Goal: Task Accomplishment & Management: Complete application form

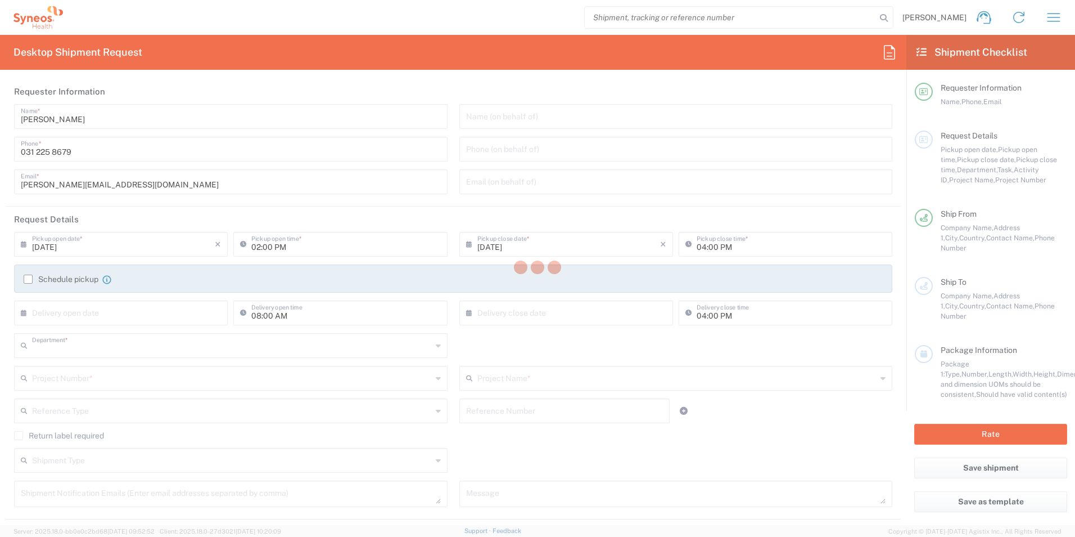
type input "8350"
type input "[GEOGRAPHIC_DATA]"
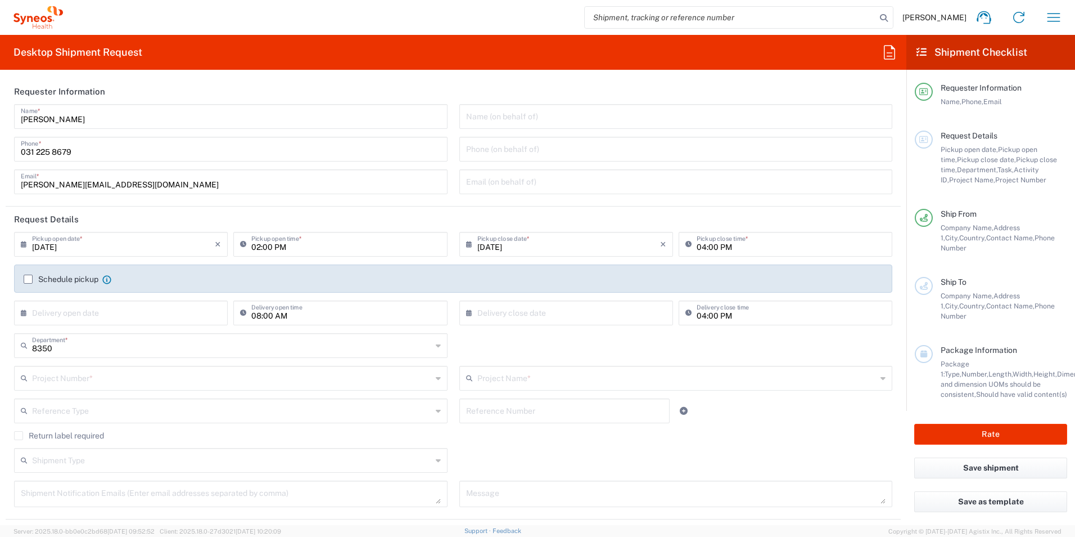
type input "Syneos Health Romania S.R.L"
click at [130, 249] on input "[DATE]" at bounding box center [123, 243] width 183 height 20
click at [139, 314] on span "11" at bounding box center [139, 314] width 17 height 16
type input "[DATE]"
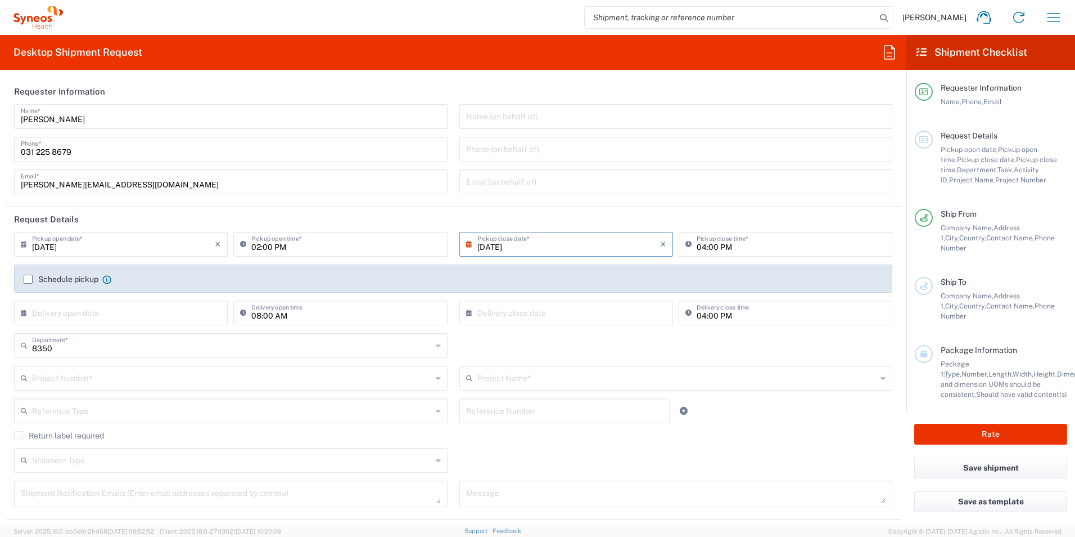
click at [269, 252] on input "02:00 PM" at bounding box center [345, 243] width 189 height 20
click at [259, 249] on input "02:00 PM" at bounding box center [345, 243] width 189 height 20
drag, startPoint x: 258, startPoint y: 244, endPoint x: 238, endPoint y: 244, distance: 19.1
click at [238, 244] on div "02:00 PM Pickup open time *" at bounding box center [340, 244] width 214 height 25
click at [274, 246] on input "10:00 PM" at bounding box center [345, 243] width 189 height 20
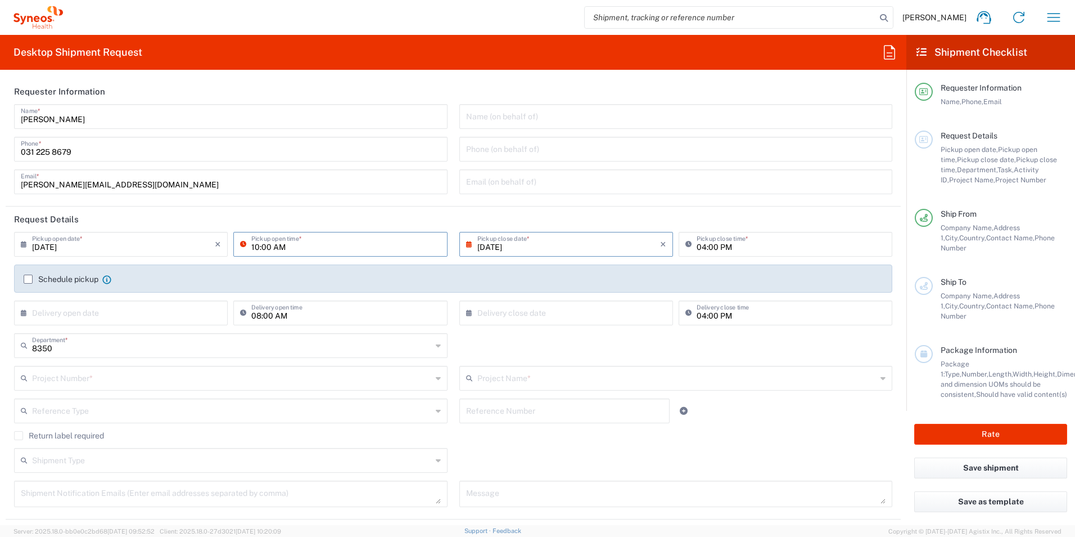
type input "10:00 AM"
click at [30, 281] on label "Schedule pickup" at bounding box center [61, 278] width 75 height 9
click at [28, 279] on input "Schedule pickup" at bounding box center [28, 279] width 0 height 0
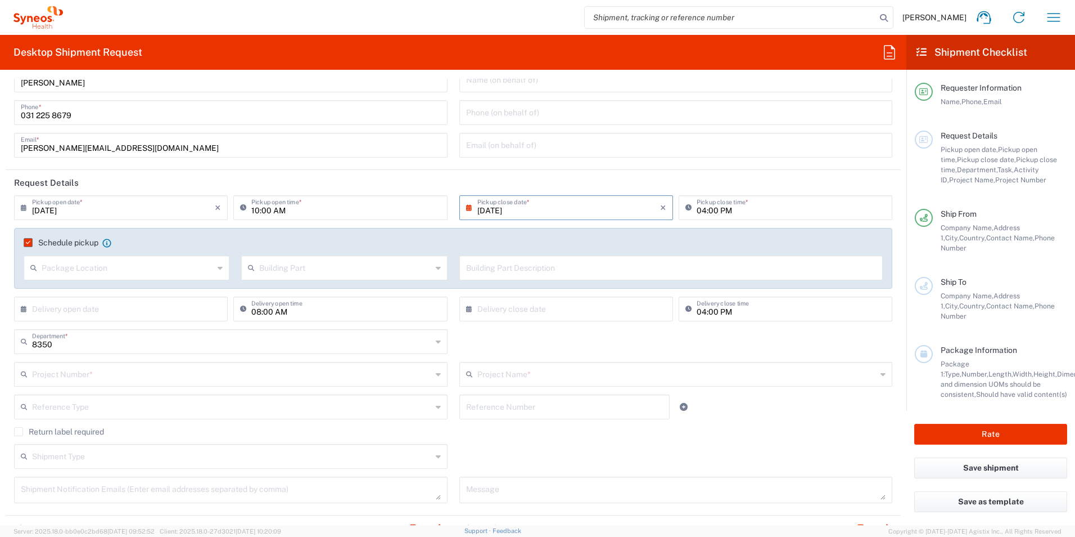
scroll to position [56, 0]
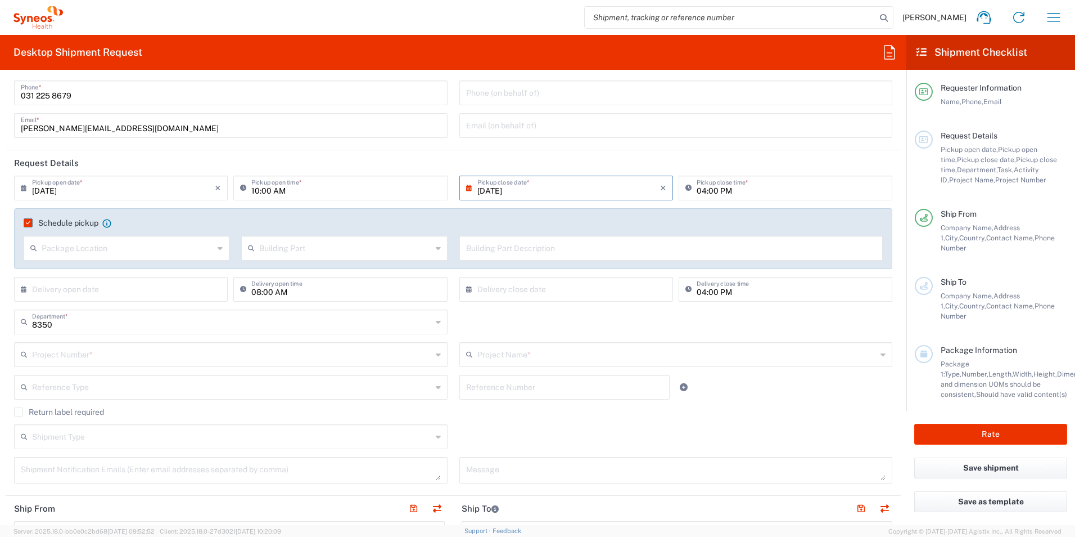
click at [252, 351] on input "text" at bounding box center [232, 354] width 400 height 20
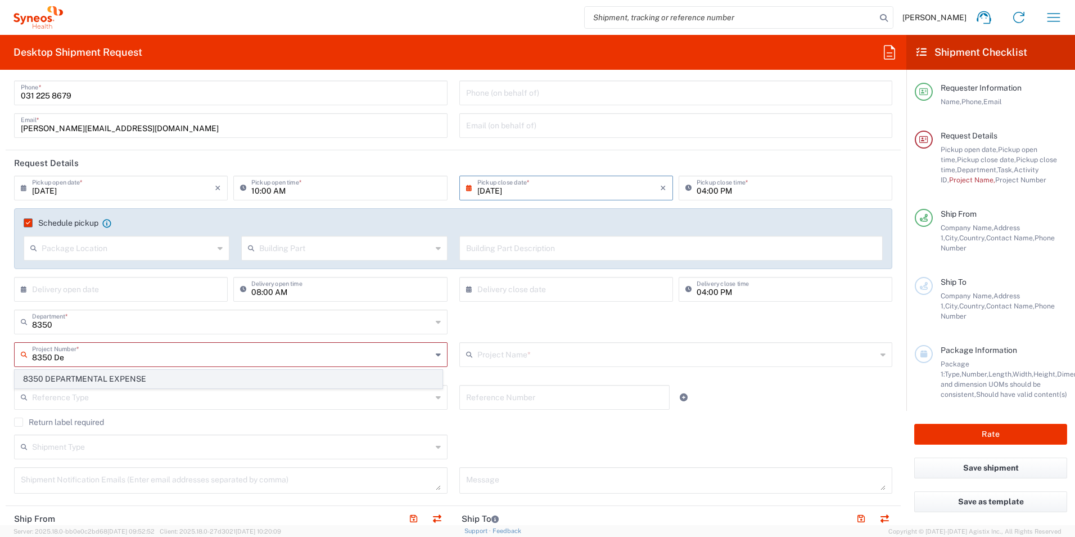
click at [121, 376] on span "8350 DEPARTMENTAL EXPENSE" at bounding box center [228, 378] width 427 height 17
type input "8350 DEPARTMENTAL EXPENSE"
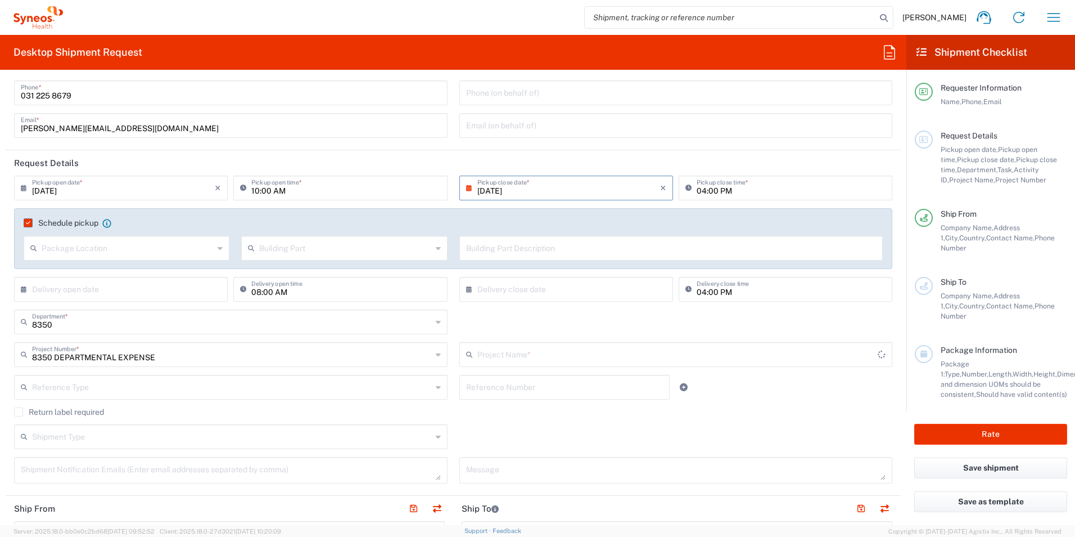
type input "8350 DEPARTMENTAL EXPENSE"
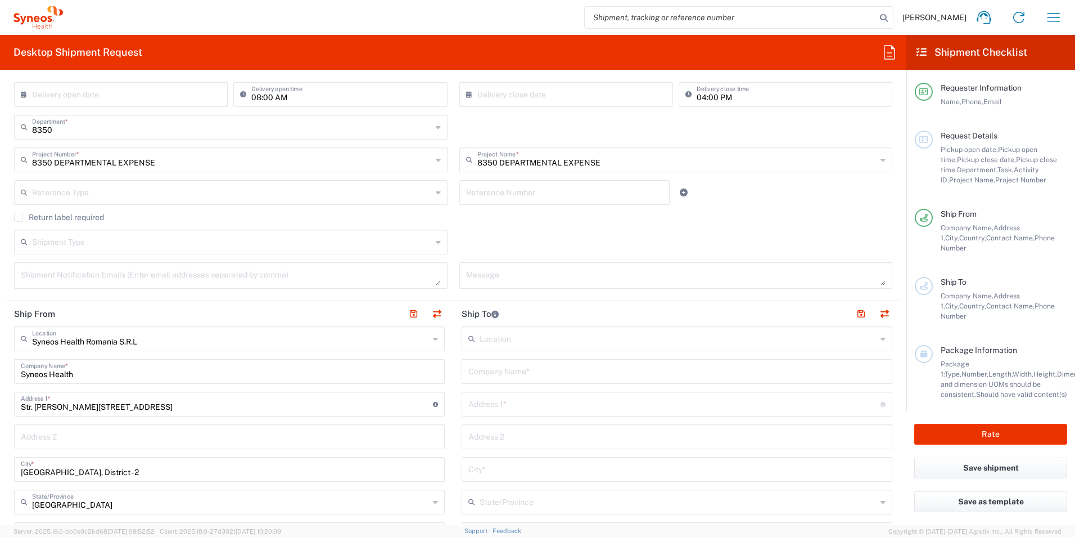
scroll to position [337, 0]
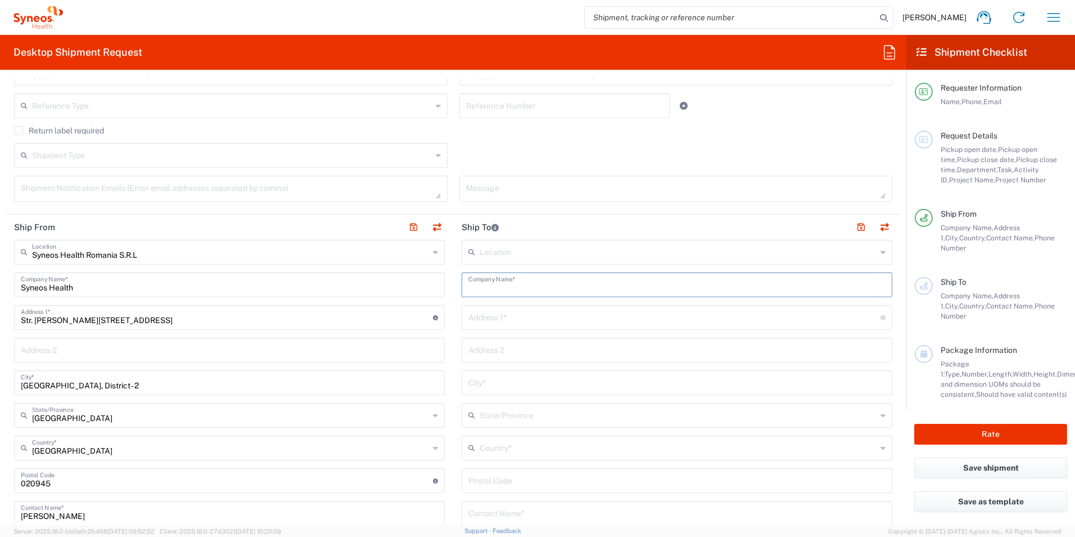
click at [539, 288] on input "text" at bounding box center [676, 284] width 417 height 20
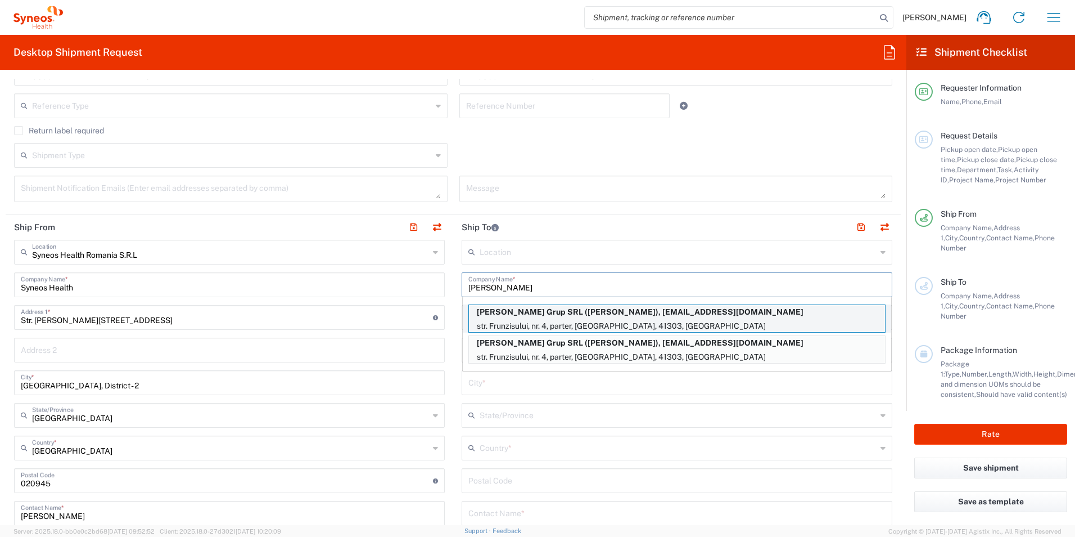
click at [568, 326] on p "str. Frunzisului, nr. 4, parter, [GEOGRAPHIC_DATA], 41303, [GEOGRAPHIC_DATA]" at bounding box center [677, 326] width 416 height 14
type input "[PERSON_NAME] Grup SRL"
type input "str. Frunzisului, nr. 4"
type input "parter"
type input "Bucuresti"
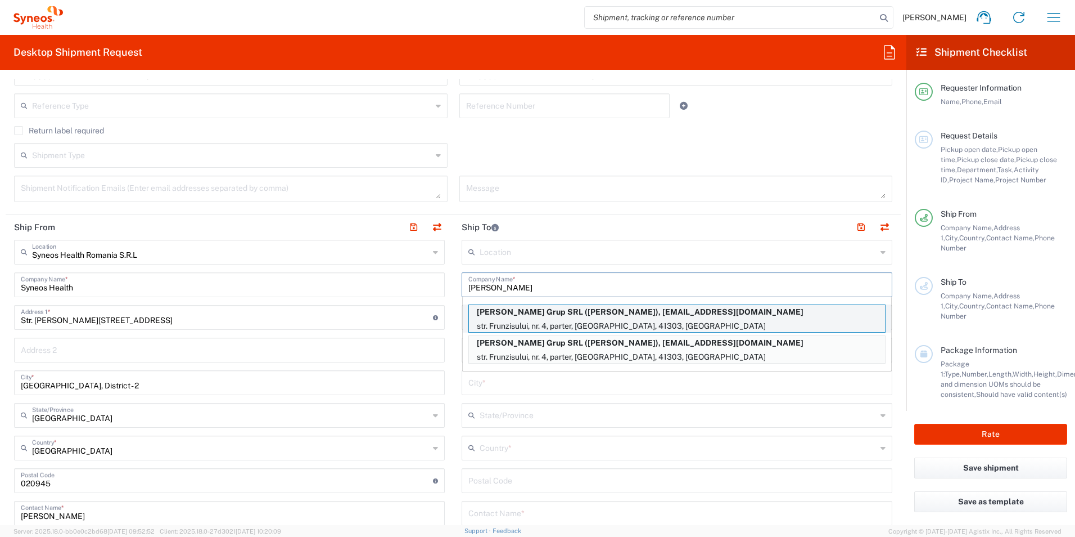
type input "41303"
type input "[PERSON_NAME]"
type input "751291825"
type input "[EMAIL_ADDRESS][DOMAIN_NAME]"
type input "Sender/Shipper"
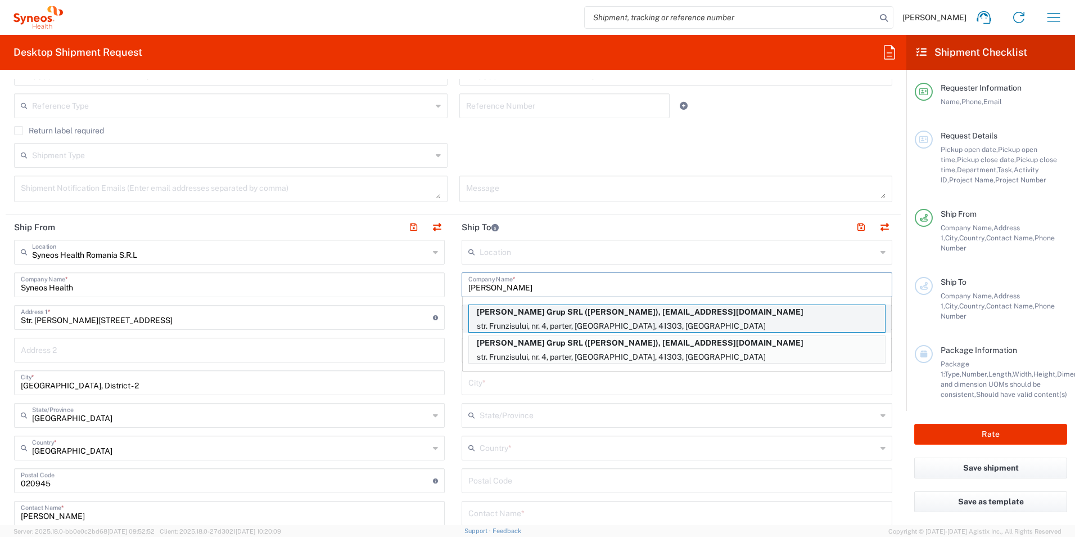
type input "Sender/Shipper"
type input "Delivery Duty Paid"
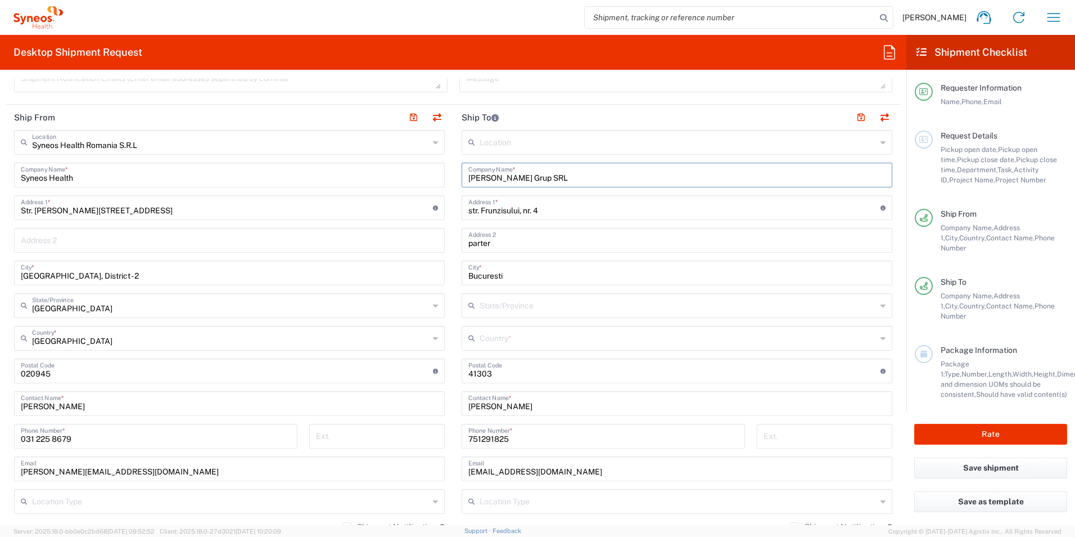
scroll to position [450, 0]
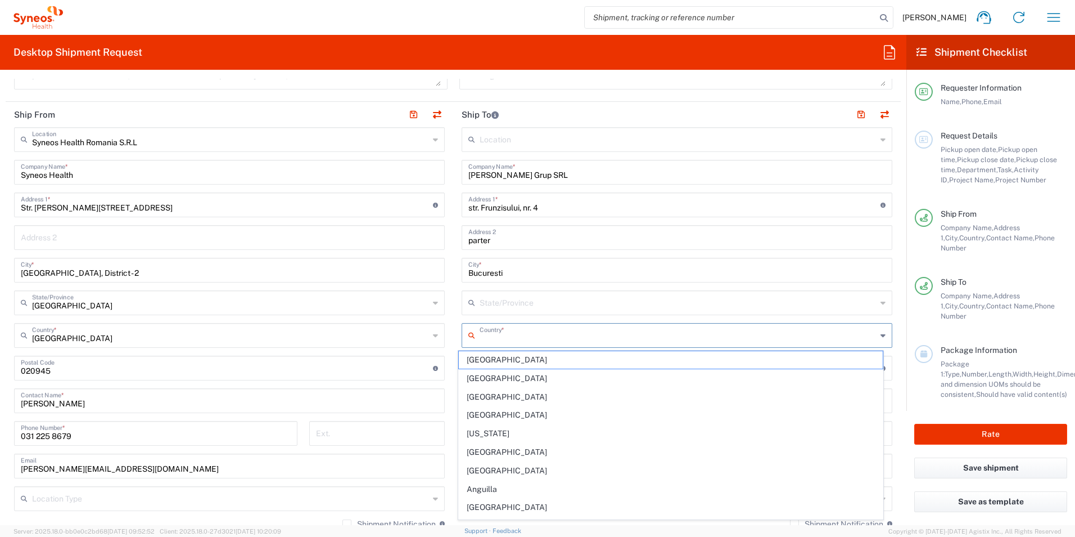
click at [501, 339] on input "text" at bounding box center [678, 334] width 397 height 20
click at [543, 382] on span "[GEOGRAPHIC_DATA]" at bounding box center [671, 379] width 425 height 17
type input "[GEOGRAPHIC_DATA]"
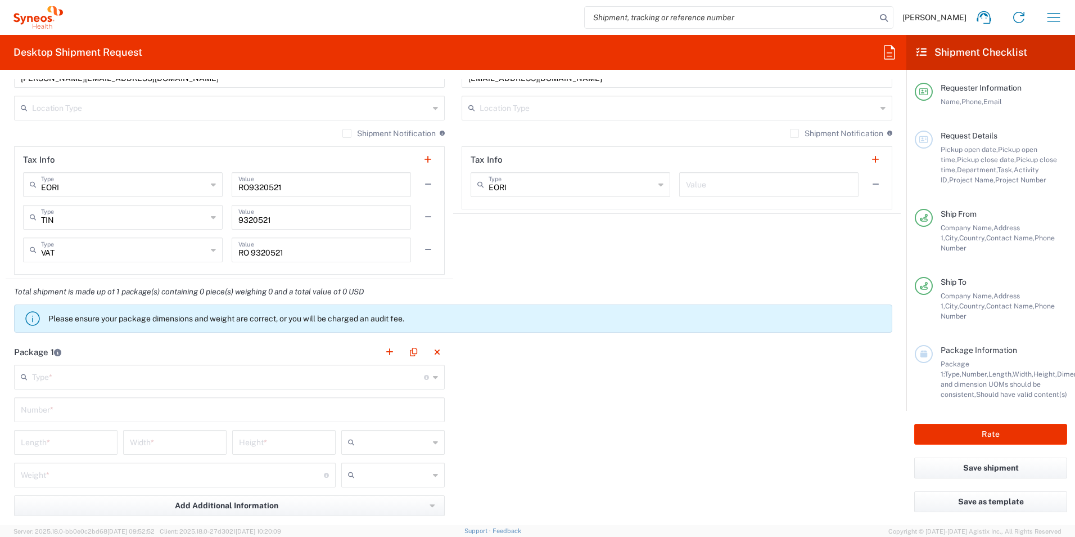
scroll to position [844, 0]
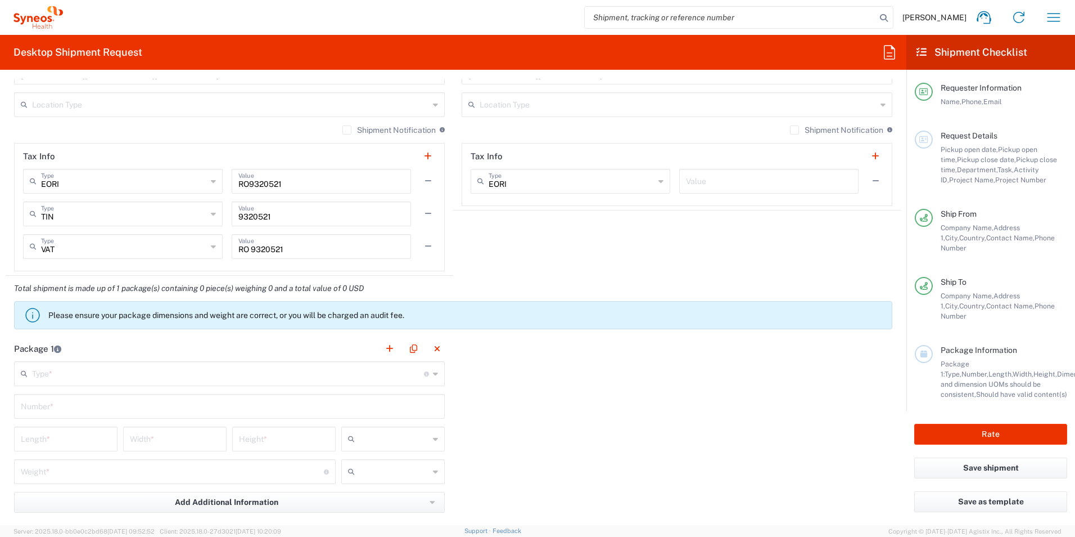
click at [302, 376] on input "text" at bounding box center [228, 373] width 392 height 20
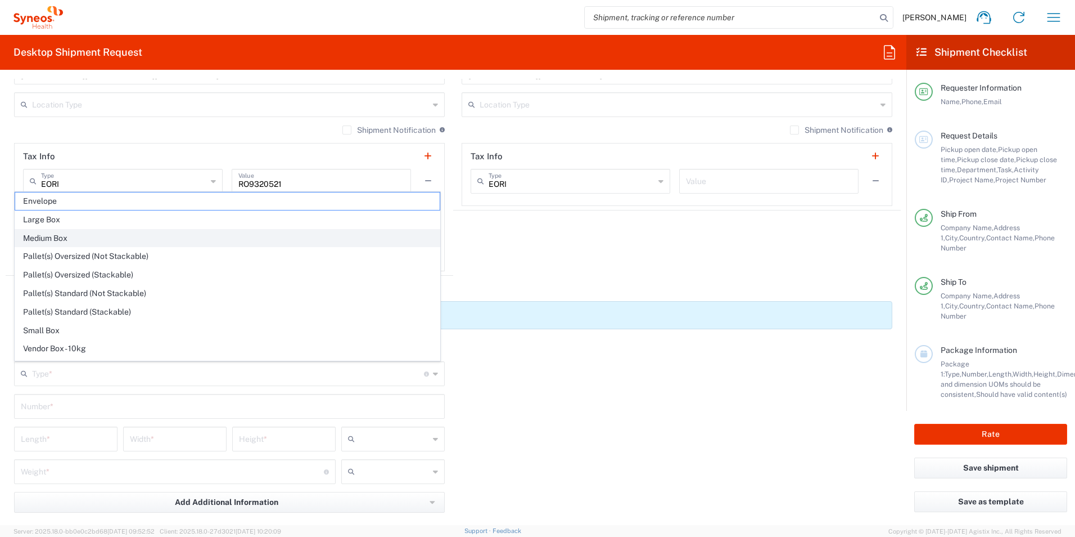
click at [134, 236] on span "Medium Box" at bounding box center [227, 237] width 425 height 17
type input "Medium Box"
type input "13"
type input "11.5"
type input "2.5"
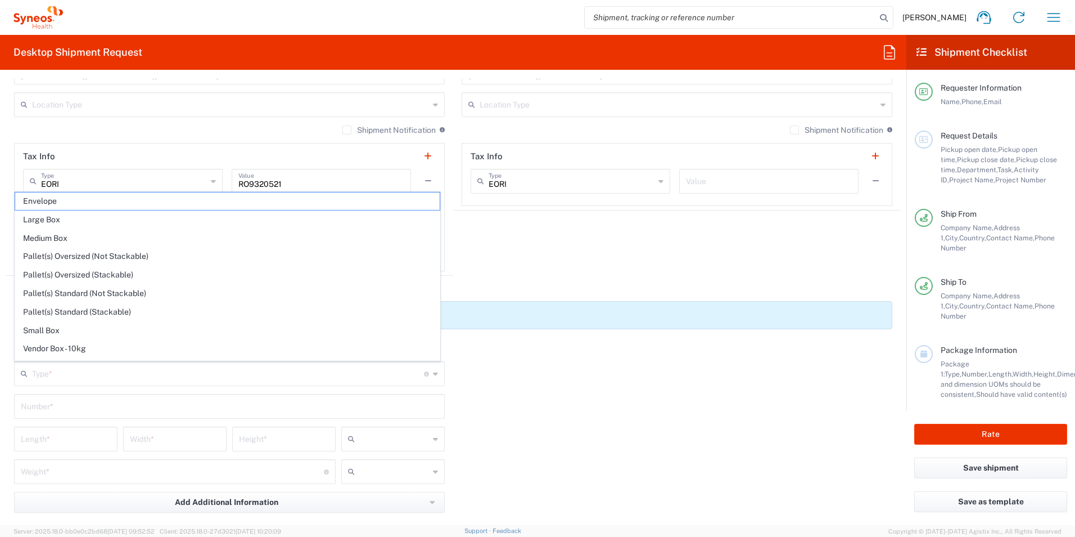
type input "in"
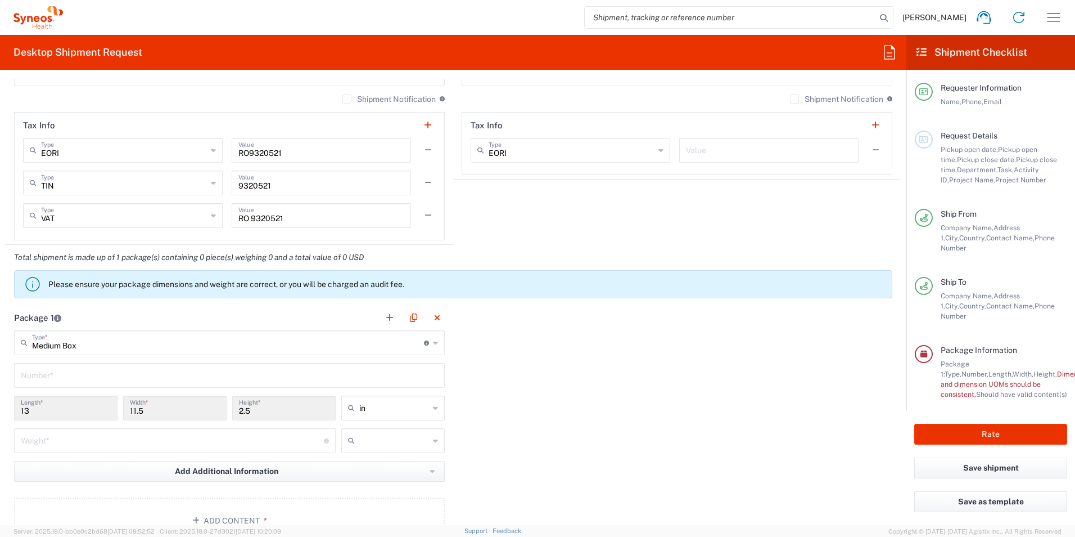
scroll to position [900, 0]
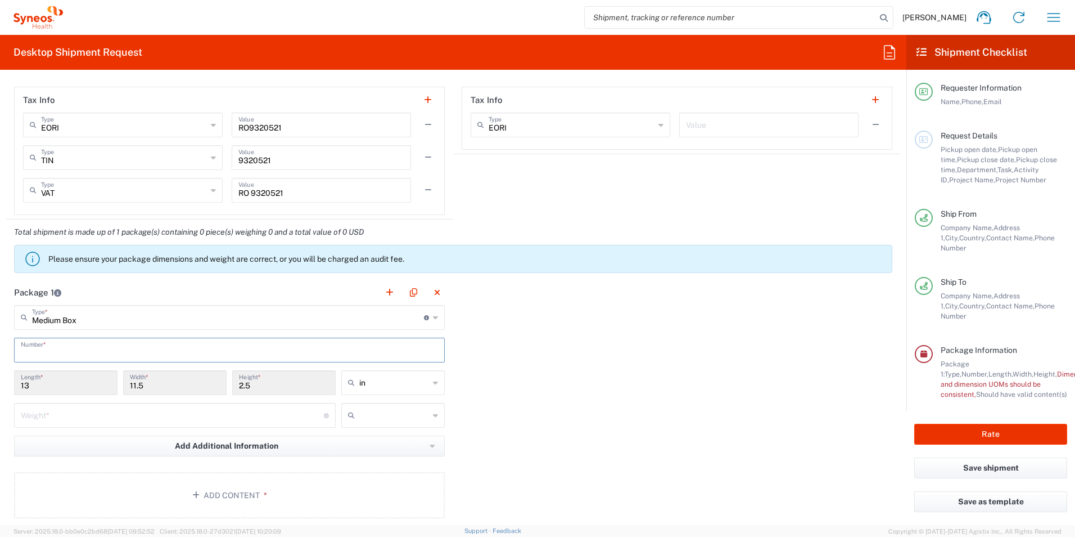
click at [257, 347] on input "text" at bounding box center [229, 349] width 417 height 20
type input "1"
click at [521, 379] on div "Package 1 Medium Box Type * Material used to package goods Envelope Large Box M…" at bounding box center [453, 403] width 895 height 247
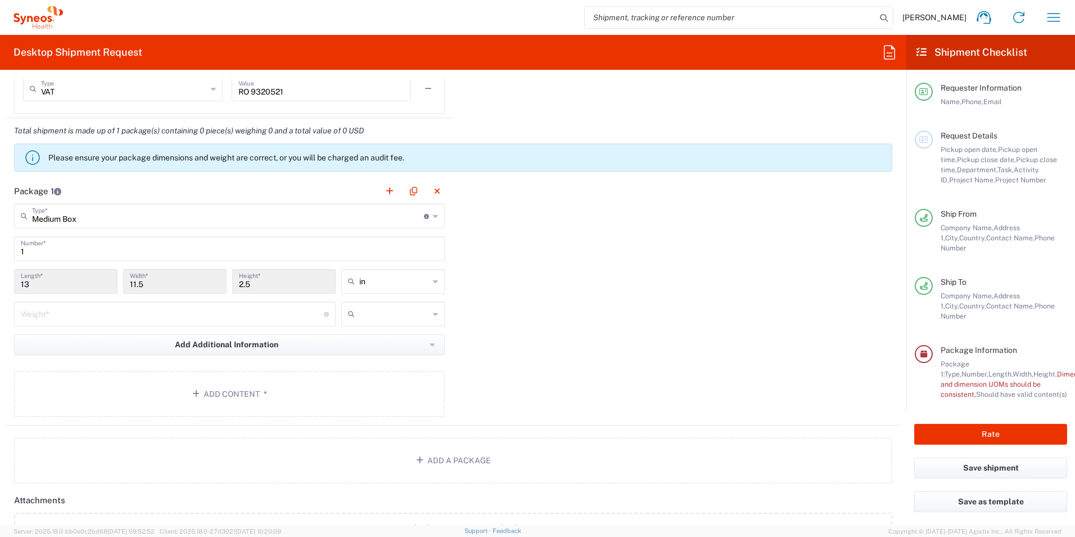
scroll to position [1012, 0]
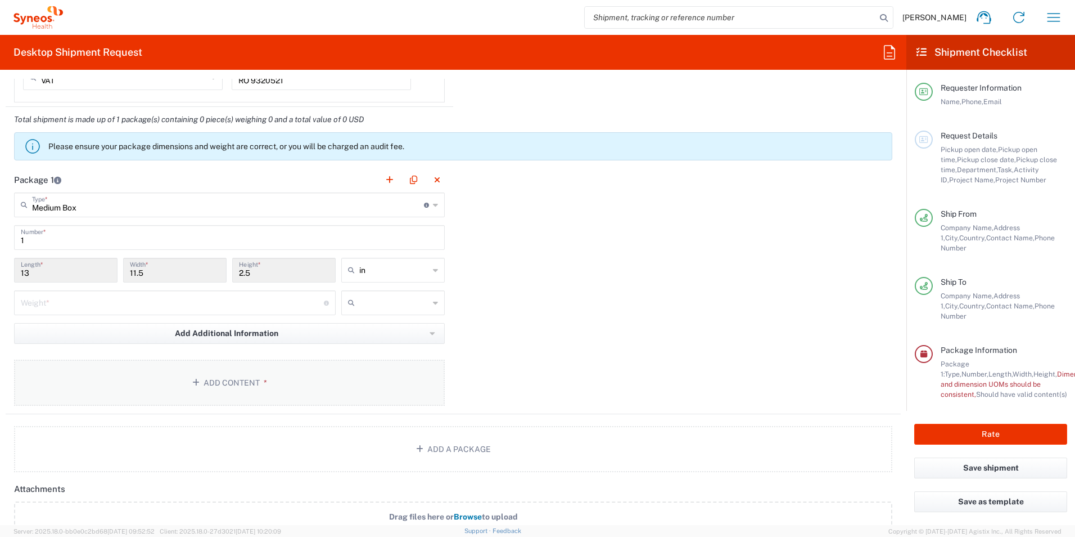
click at [318, 387] on button "Add Content *" at bounding box center [229, 382] width 431 height 46
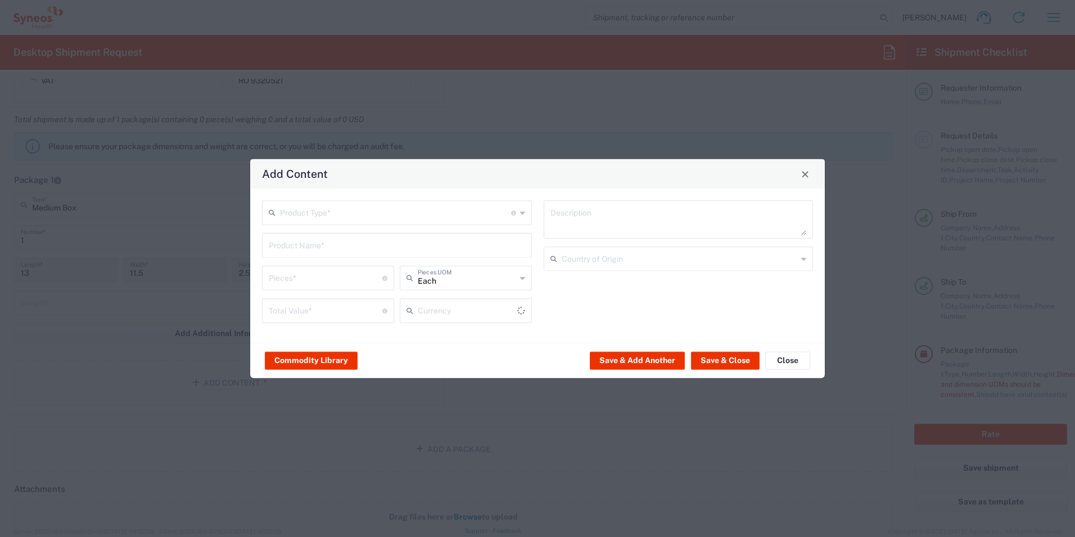
type input "US Dollar"
click at [417, 220] on input "text" at bounding box center [395, 212] width 231 height 20
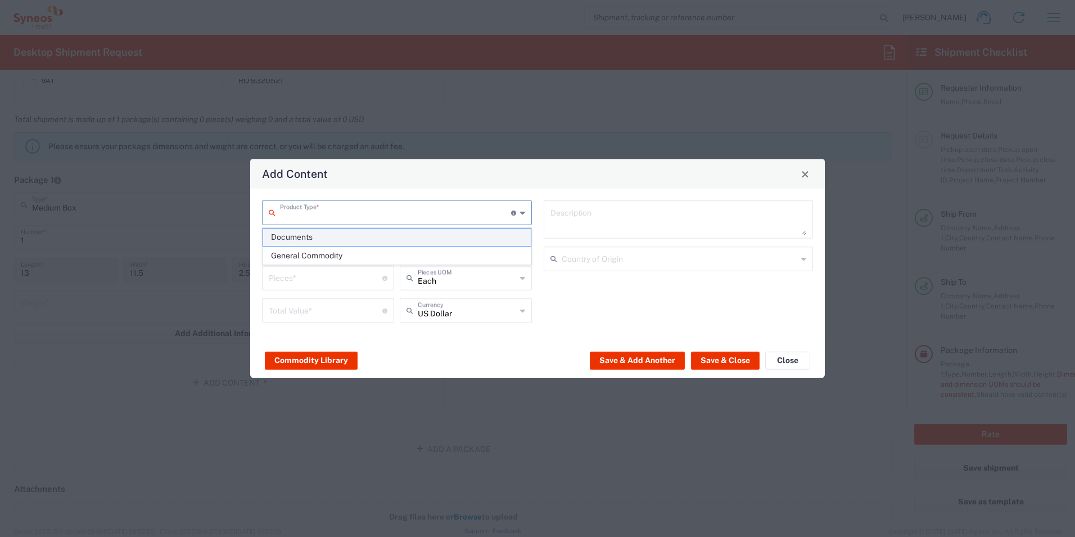
click at [394, 238] on span "Documents" at bounding box center [397, 236] width 268 height 17
type input "Documents"
type input "1"
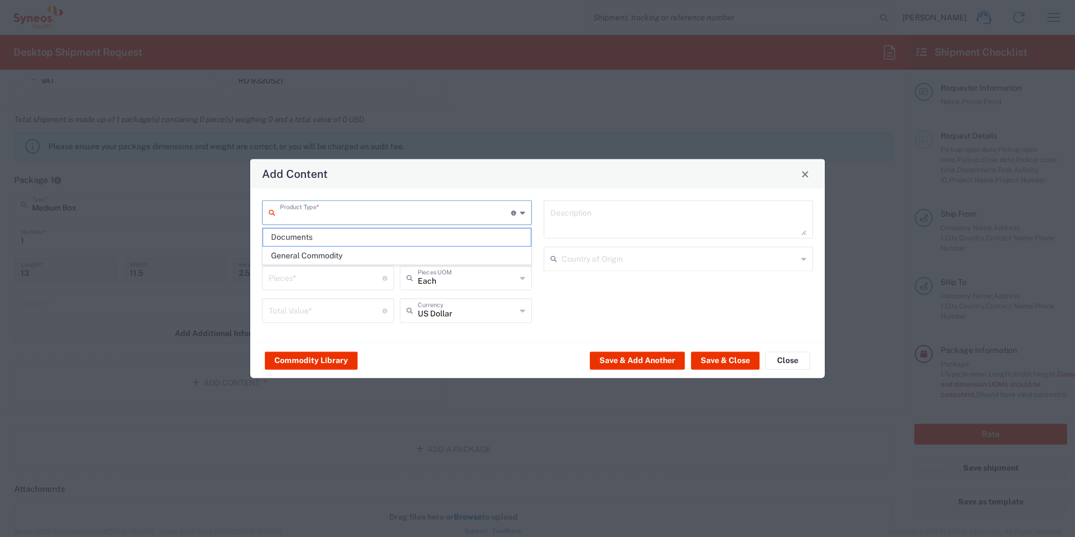
type textarea "Documents"
click at [744, 357] on button "Save & Close" at bounding box center [725, 360] width 69 height 18
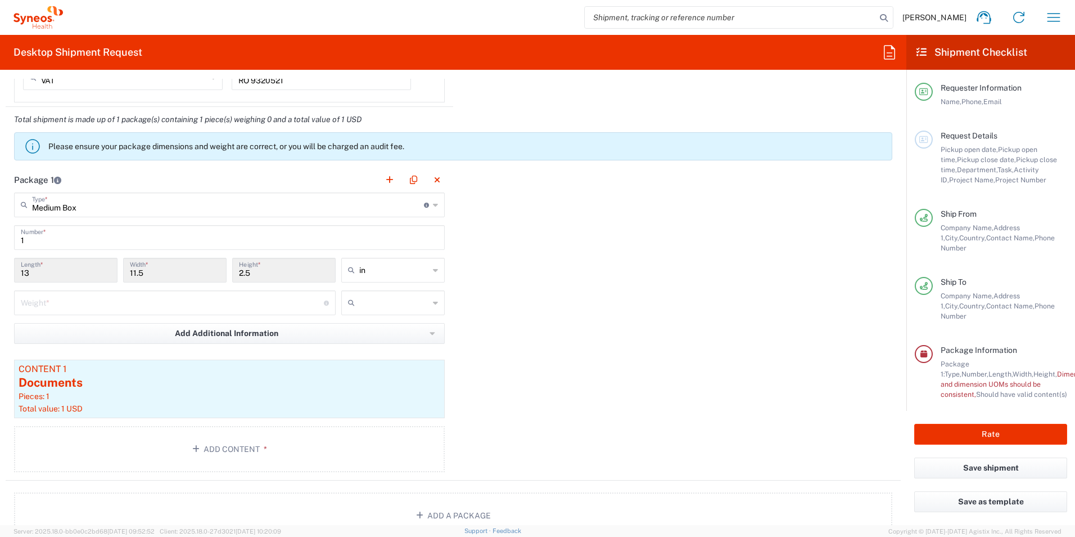
click at [433, 270] on icon at bounding box center [435, 270] width 5 height 18
click at [375, 314] on span "cm" at bounding box center [389, 312] width 100 height 17
type input "33.02"
type input "29.21"
type input "6.35"
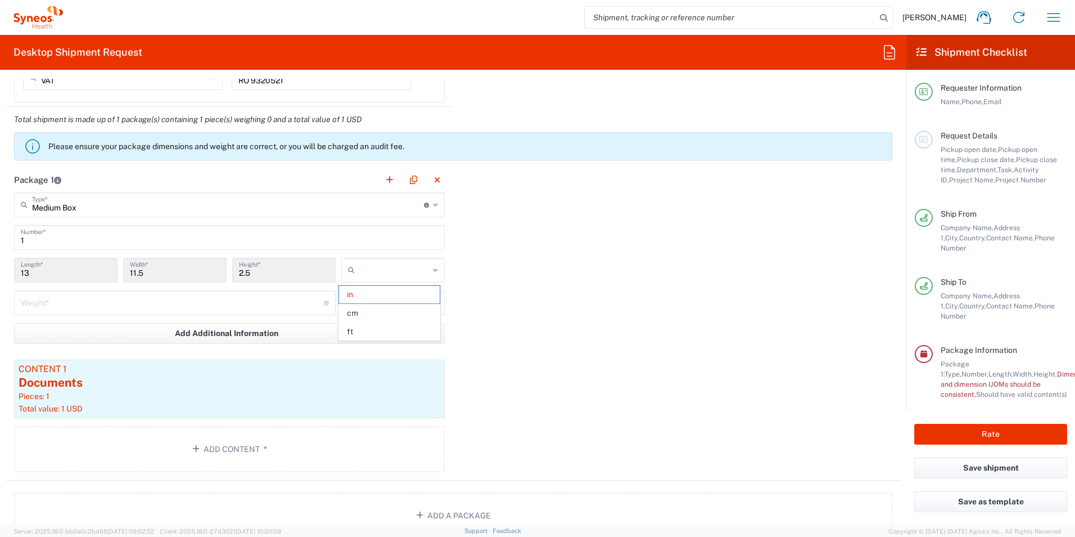
type input "cm"
click at [407, 309] on input "text" at bounding box center [394, 303] width 70 height 18
click at [377, 326] on span "kgs" at bounding box center [389, 326] width 100 height 17
type input "kgs"
click at [751, 322] on div "Package 1 Medium Box Type * Material used to package goods Envelope Large Box M…" at bounding box center [453, 323] width 895 height 313
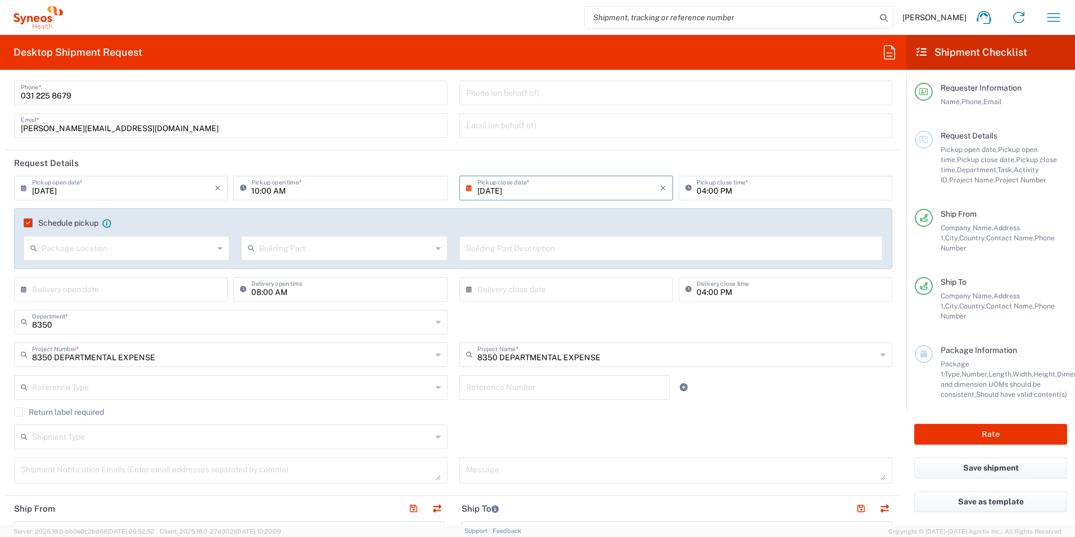
scroll to position [0, 0]
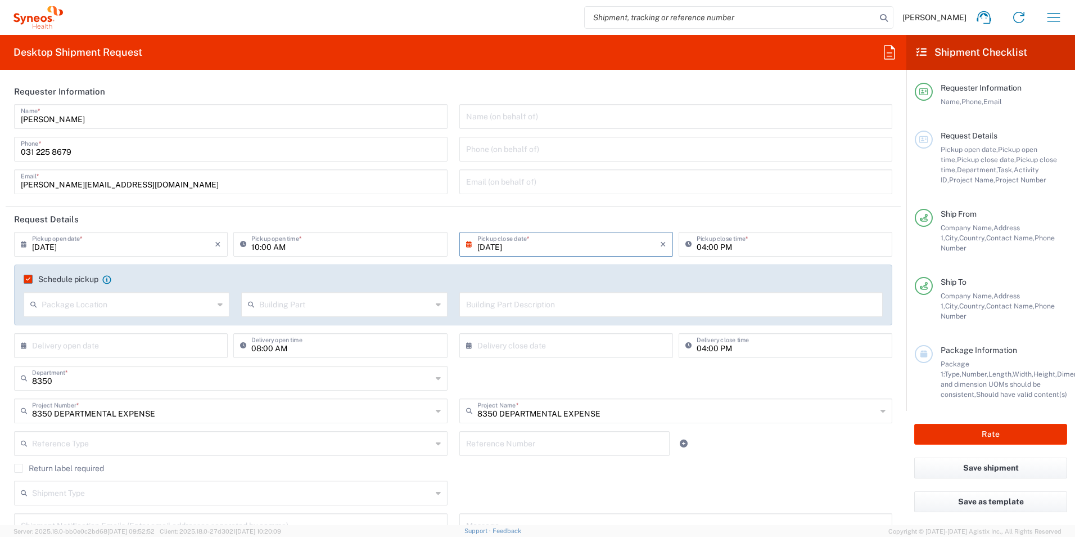
click at [817, 253] on input "04:00 PM" at bounding box center [791, 243] width 189 height 20
click at [813, 251] on input "05:00 PM" at bounding box center [791, 243] width 189 height 20
type input "05:00 PM"
click at [625, 179] on input "text" at bounding box center [676, 181] width 420 height 20
click at [626, 179] on input "text" at bounding box center [676, 181] width 420 height 20
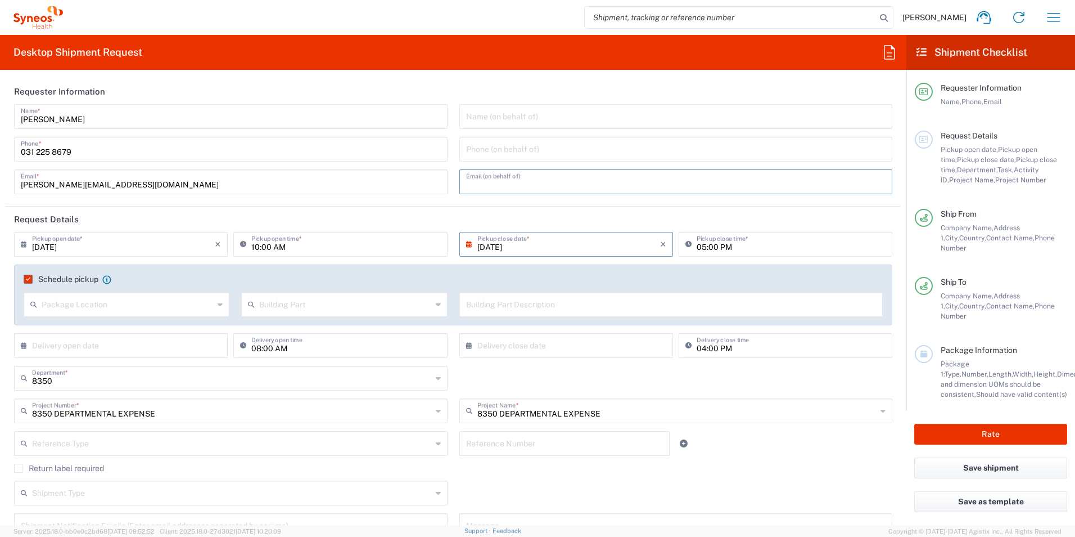
click at [835, 222] on header "Request Details" at bounding box center [453, 218] width 895 height 25
click at [494, 247] on input "[DATE]" at bounding box center [568, 243] width 183 height 20
click at [530, 334] on span "15" at bounding box center [530, 330] width 17 height 16
type input "[DATE]"
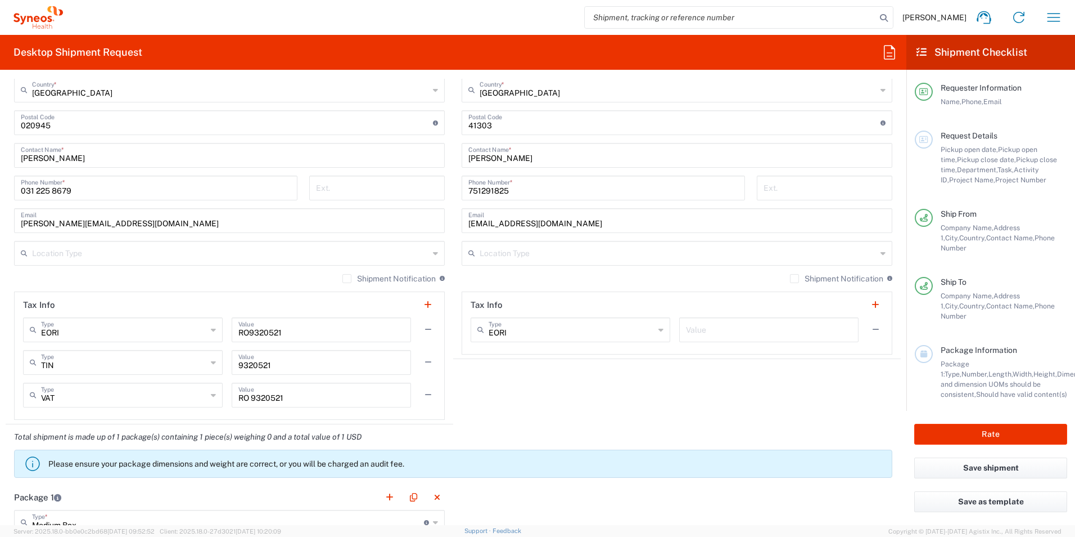
scroll to position [731, 0]
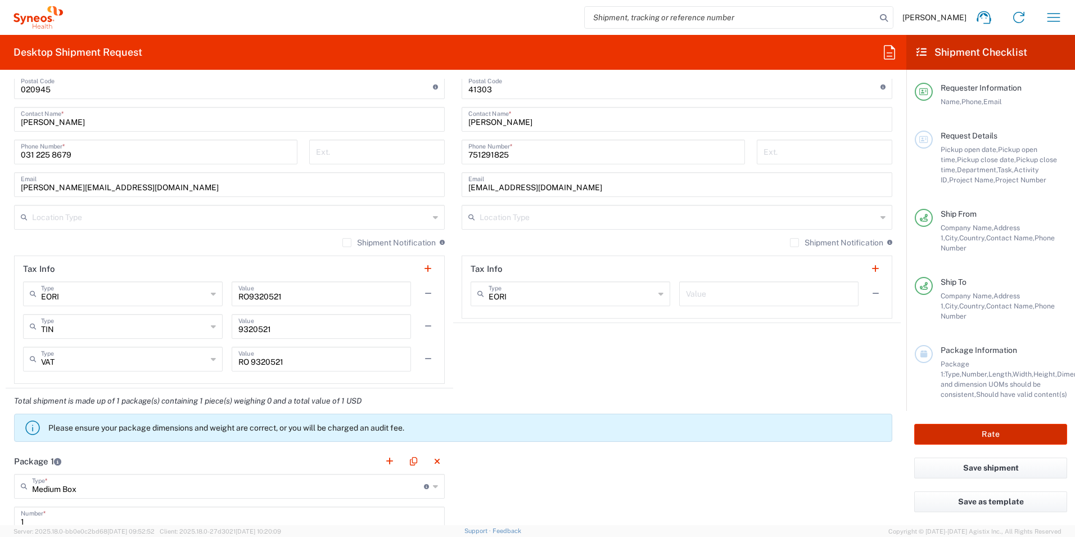
click at [995, 427] on button "Rate" at bounding box center [990, 433] width 153 height 21
type input "8350 DEPARTMENTAL EXPENSE"
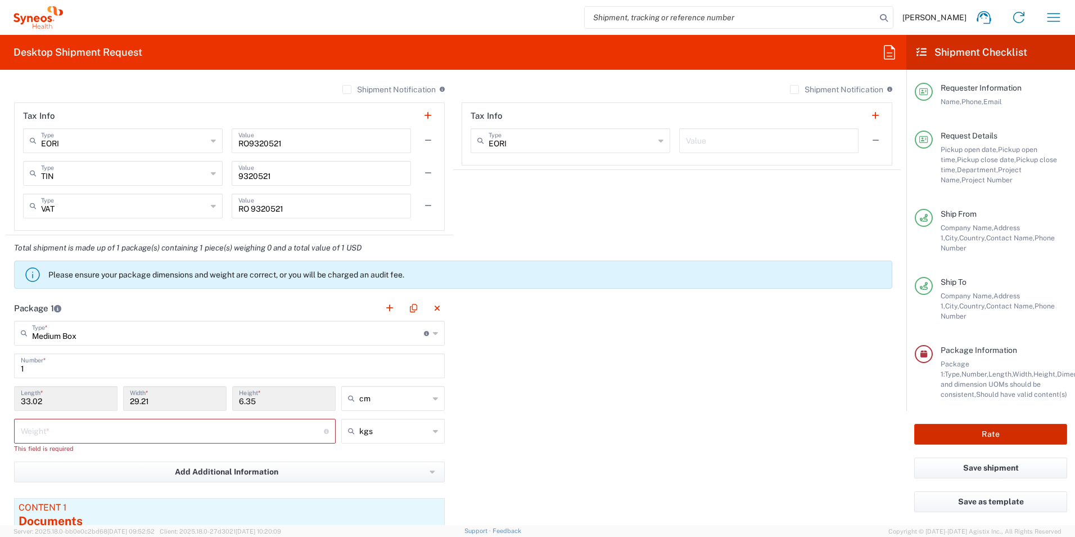
scroll to position [900, 0]
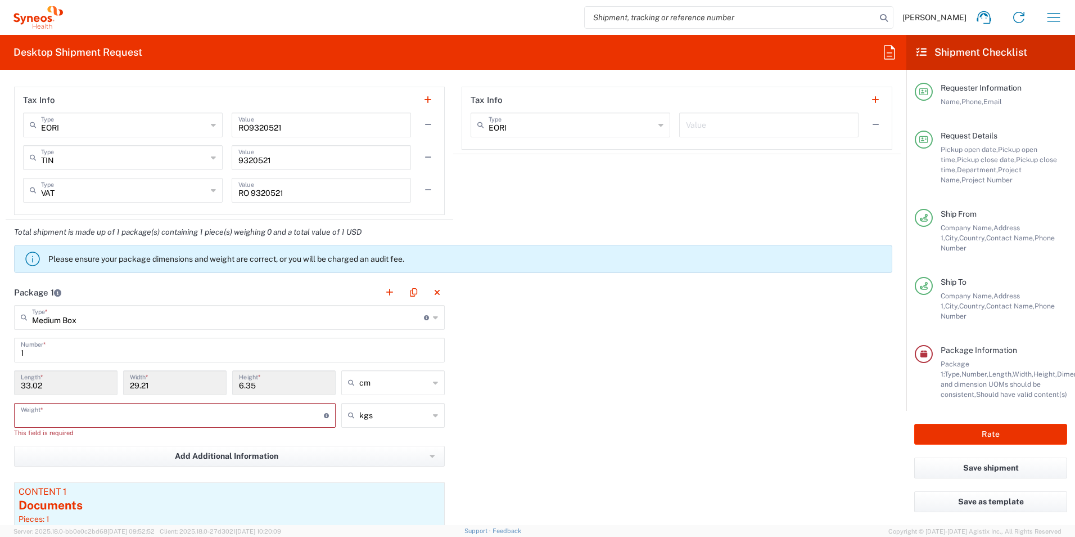
click at [217, 420] on input "number" at bounding box center [172, 414] width 303 height 20
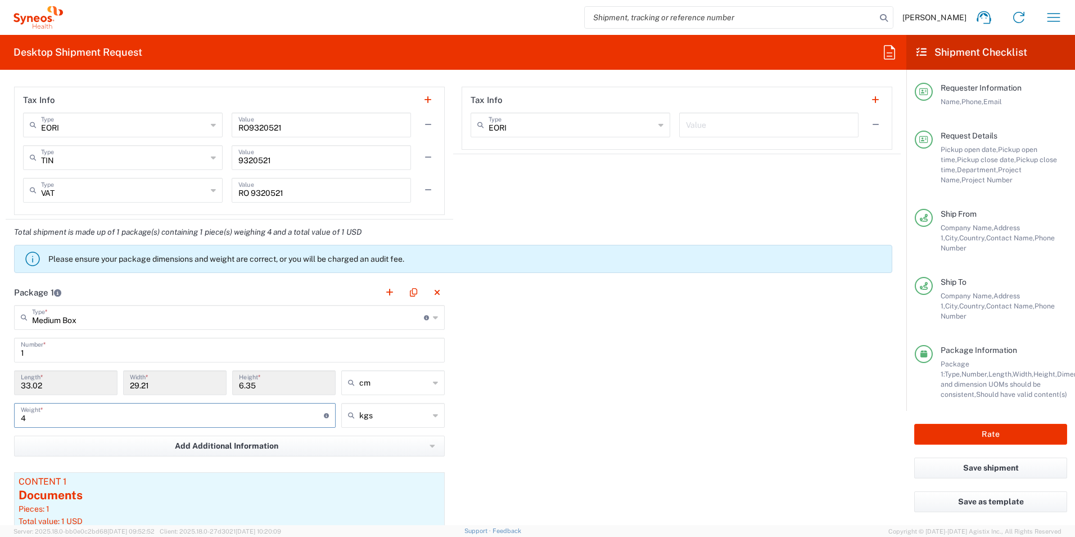
type input "4"
click at [566, 389] on div "Package 1 Medium Box Type * Material used to package goods Envelope Large Box M…" at bounding box center [453, 436] width 895 height 313
click at [965, 425] on button "Rate" at bounding box center [990, 433] width 153 height 21
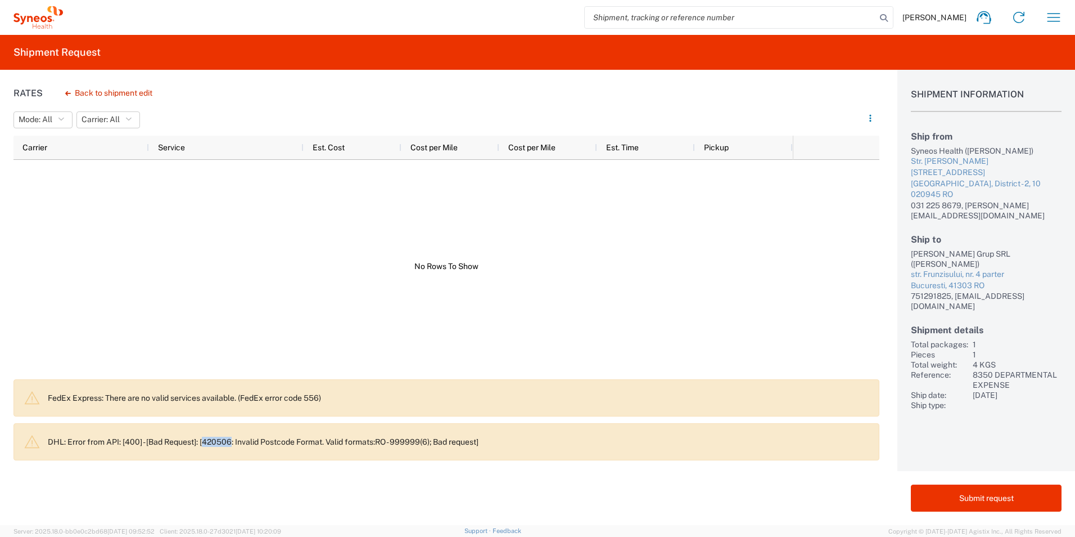
drag, startPoint x: 233, startPoint y: 440, endPoint x: 205, endPoint y: 441, distance: 28.1
click at [205, 441] on p "DHL: Error from API: [400] - [Bad Request]: [420506: Invalid Postcode Format. V…" at bounding box center [459, 441] width 822 height 10
drag, startPoint x: 213, startPoint y: 442, endPoint x: 134, endPoint y: 278, distance: 182.1
click at [134, 278] on div at bounding box center [402, 266] width 779 height 213
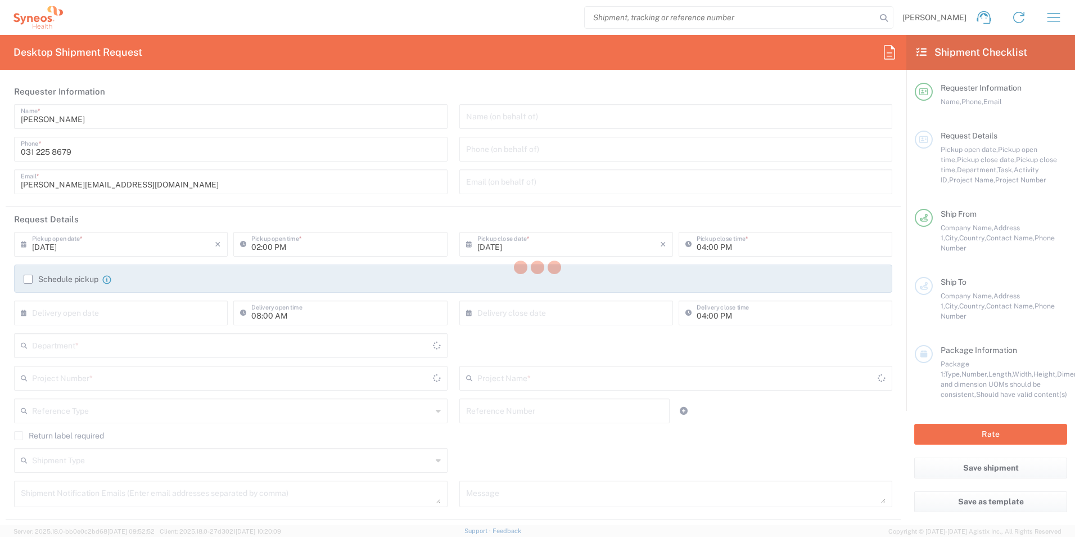
type input "8350"
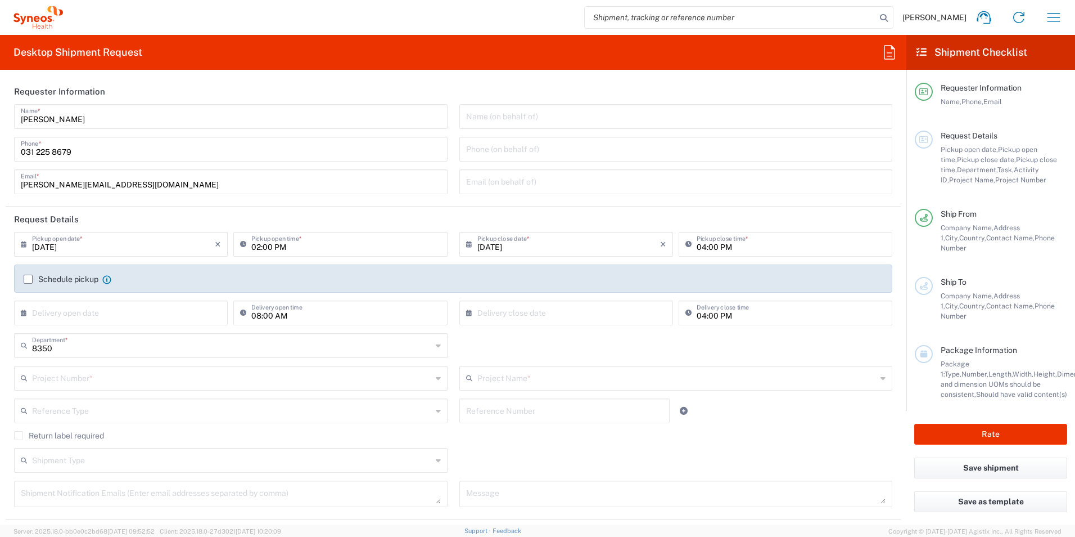
type input "[GEOGRAPHIC_DATA]"
click at [27, 277] on label "Schedule pickup" at bounding box center [61, 278] width 75 height 9
click at [28, 279] on input "Schedule pickup" at bounding box center [28, 279] width 0 height 0
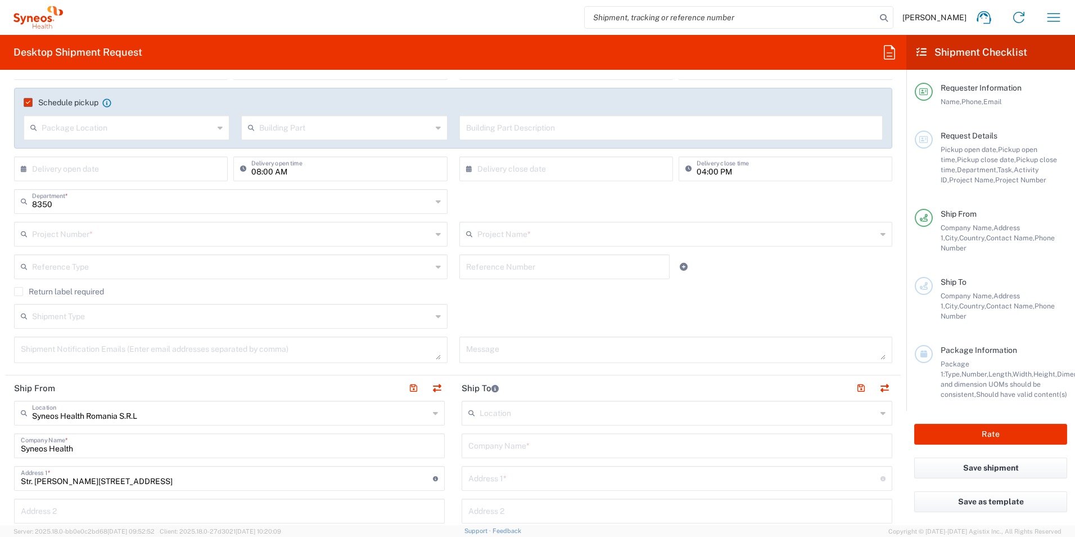
scroll to position [169, 0]
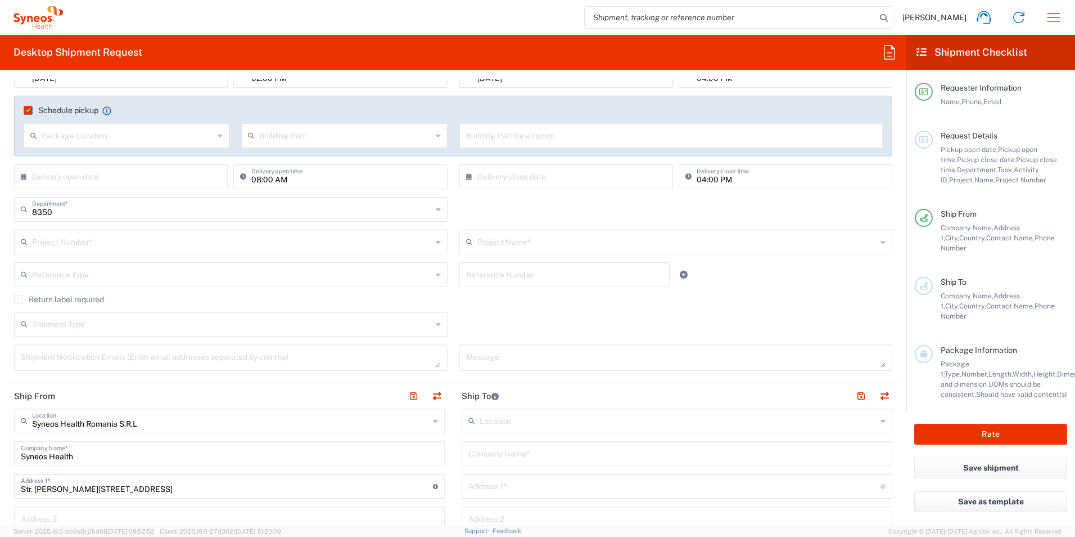
click at [155, 242] on input "text" at bounding box center [232, 241] width 400 height 20
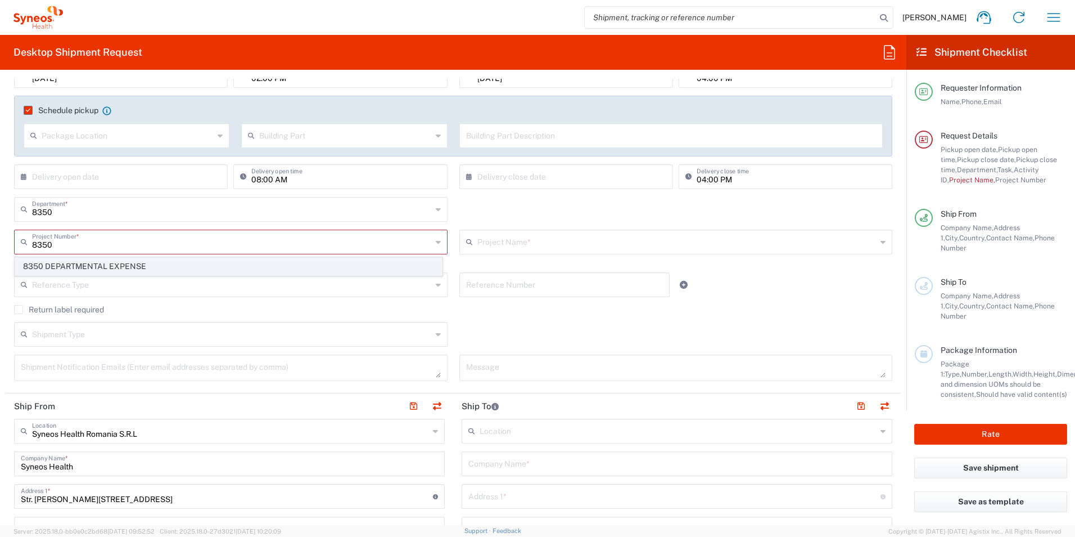
click at [142, 263] on span "8350 DEPARTMENTAL EXPENSE" at bounding box center [228, 266] width 427 height 17
type input "8350 DEPARTMENTAL EXPENSE"
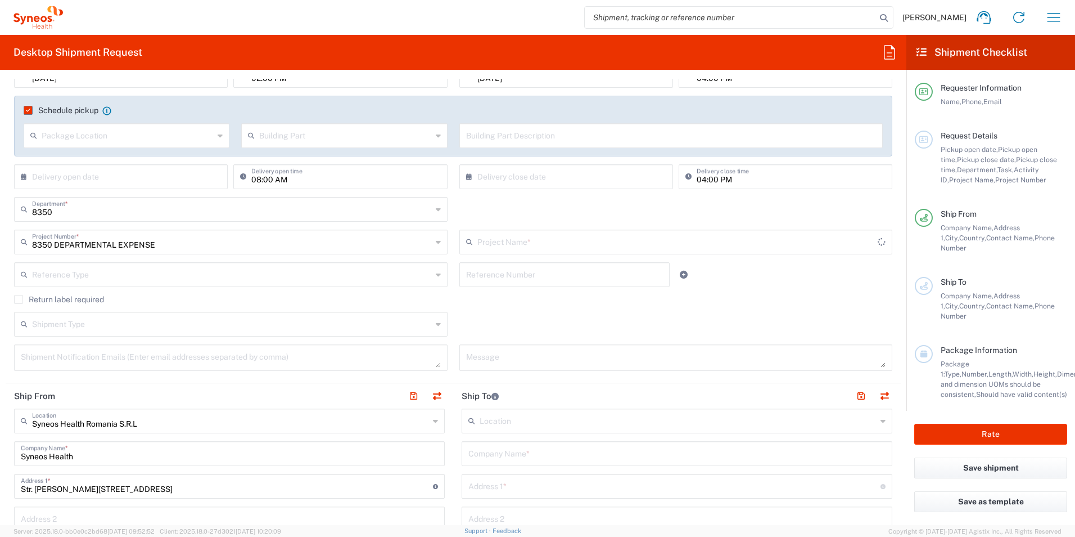
type input "8350 DEPARTMENTAL EXPENSE"
click at [548, 314] on div "Shipment Type Batch Regular" at bounding box center [453, 328] width 890 height 33
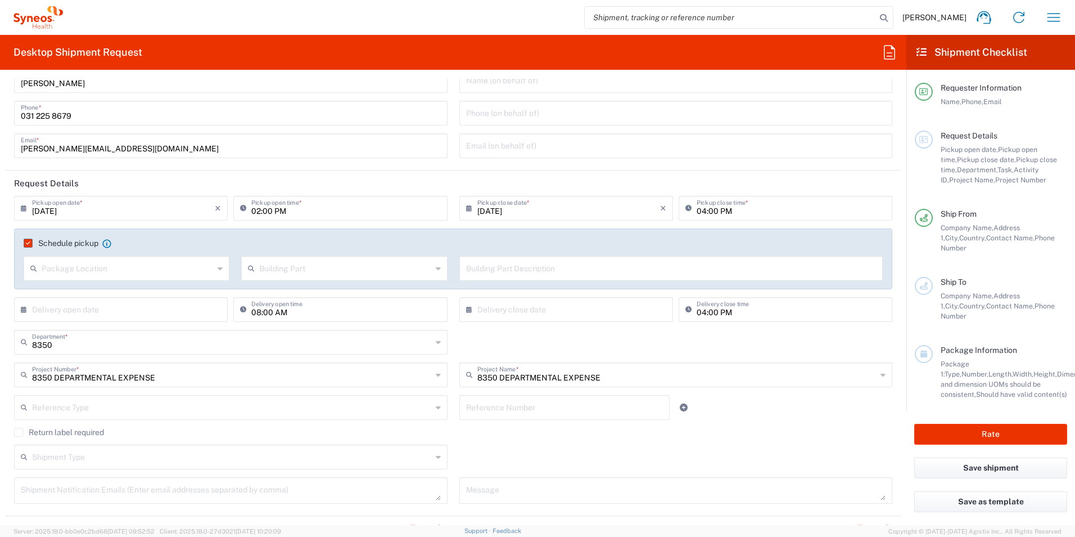
scroll to position [56, 0]
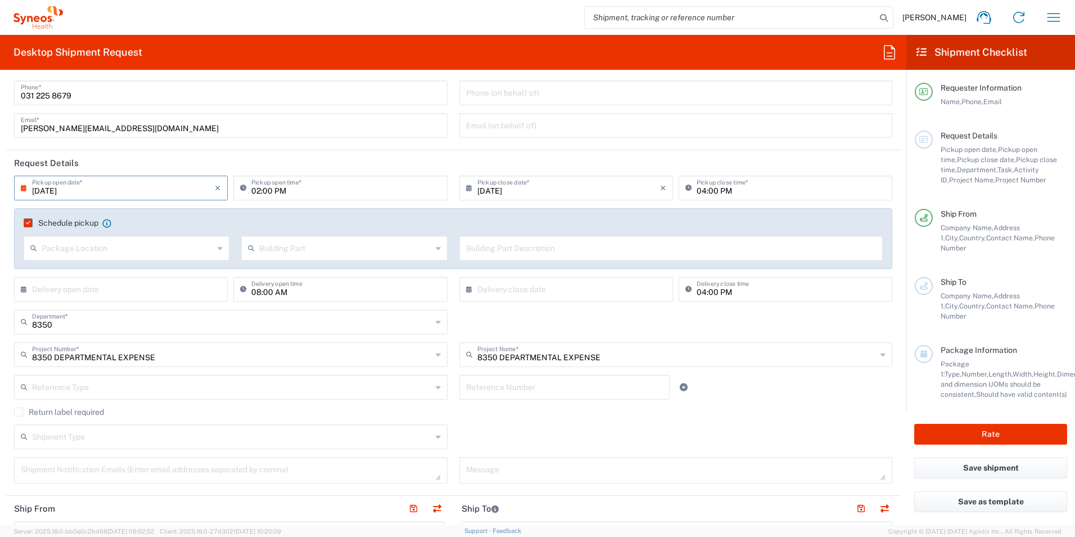
click at [100, 188] on input "[DATE]" at bounding box center [123, 187] width 183 height 20
click at [138, 258] on span "11" at bounding box center [139, 258] width 17 height 16
type input "[DATE]"
click at [251, 194] on input "02:00 PM" at bounding box center [345, 187] width 189 height 20
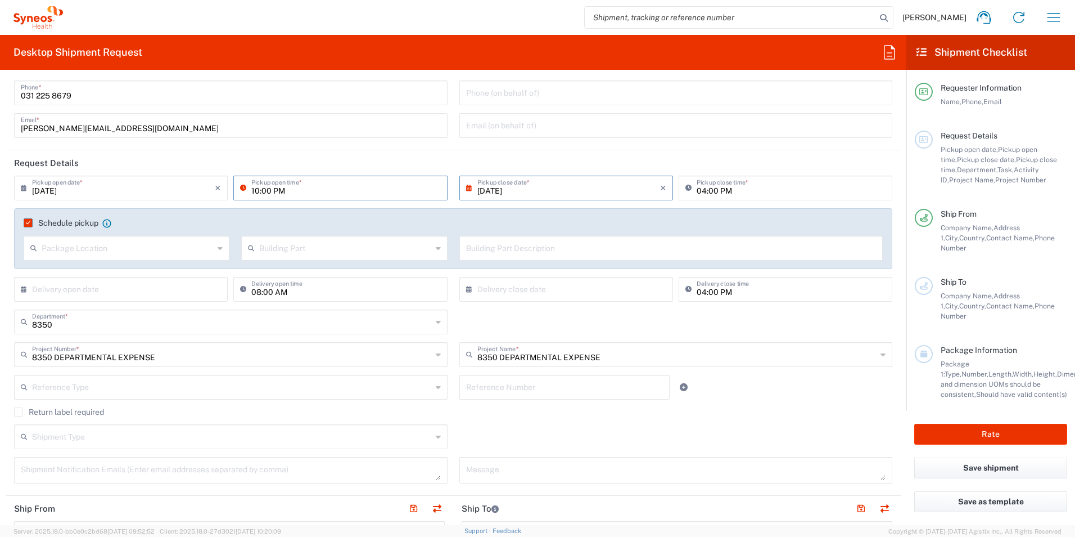
type input "10:00 PM"
click at [486, 192] on input "[DATE]" at bounding box center [568, 187] width 183 height 20
click at [535, 275] on span "15" at bounding box center [530, 274] width 17 height 16
type input "[DATE]"
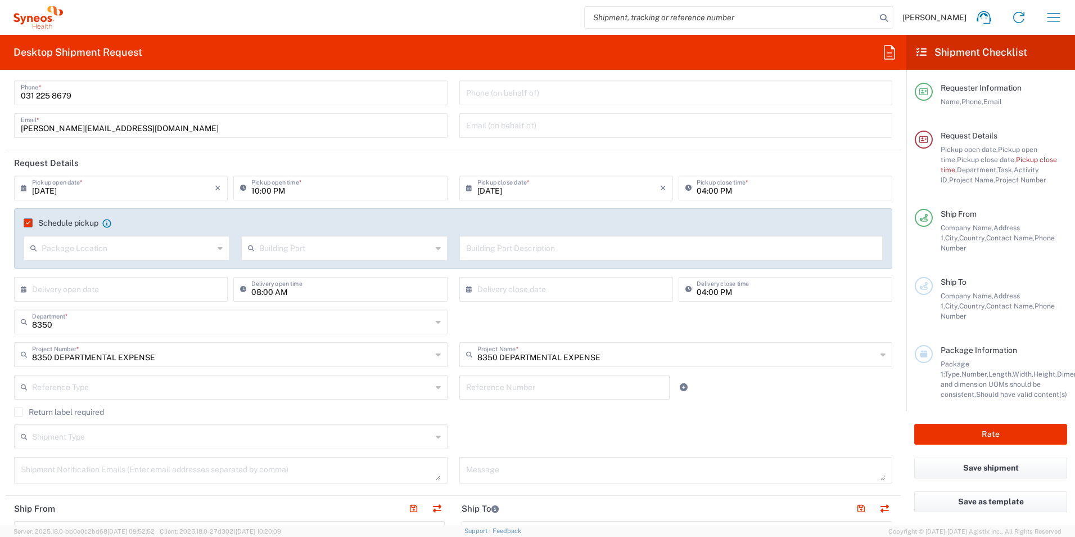
click at [300, 250] on input "text" at bounding box center [345, 247] width 172 height 20
click at [263, 329] on span "Floor" at bounding box center [342, 327] width 202 height 17
type input "Floor"
click at [150, 294] on input "text" at bounding box center [123, 288] width 183 height 20
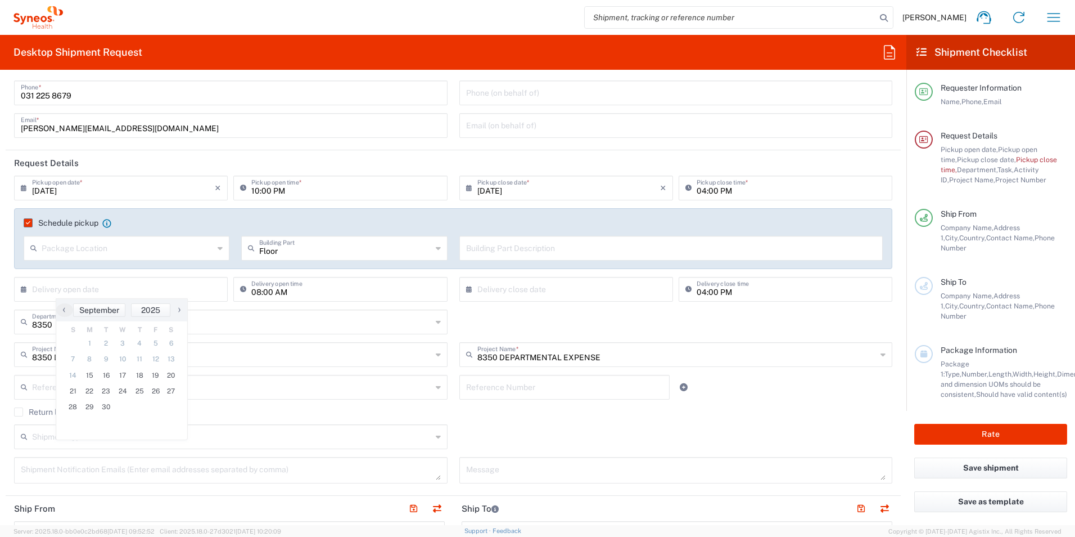
click at [154, 360] on span "12" at bounding box center [156, 359] width 16 height 16
click at [158, 359] on span "12" at bounding box center [156, 359] width 16 height 16
click at [89, 376] on span "15" at bounding box center [90, 375] width 17 height 16
type input "[DATE]"
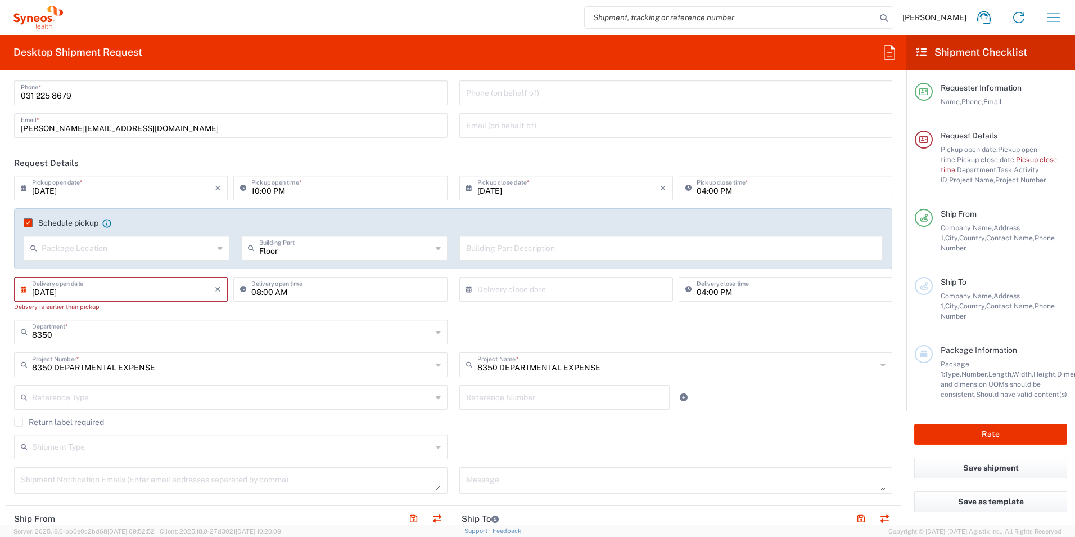
click at [156, 289] on input "[DATE]" at bounding box center [123, 288] width 183 height 20
click at [84, 373] on span "15" at bounding box center [90, 375] width 17 height 16
click at [256, 292] on input "08:00 AM" at bounding box center [345, 288] width 189 height 20
click at [323, 162] on header "Request Details" at bounding box center [453, 162] width 895 height 25
click at [77, 191] on input "[DATE]" at bounding box center [123, 187] width 183 height 20
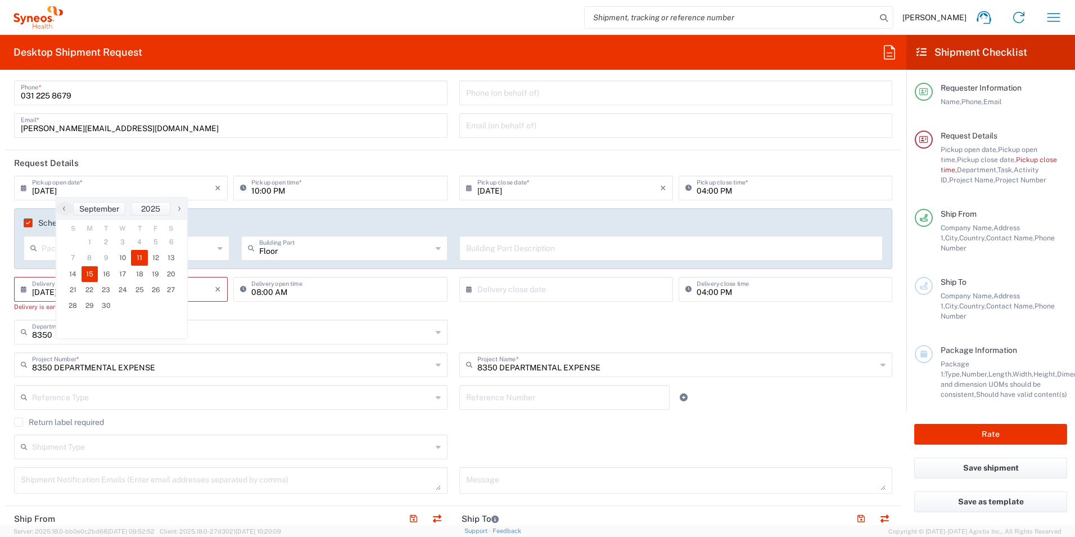
click at [144, 258] on span "11" at bounding box center [139, 258] width 17 height 16
type input "[DATE]"
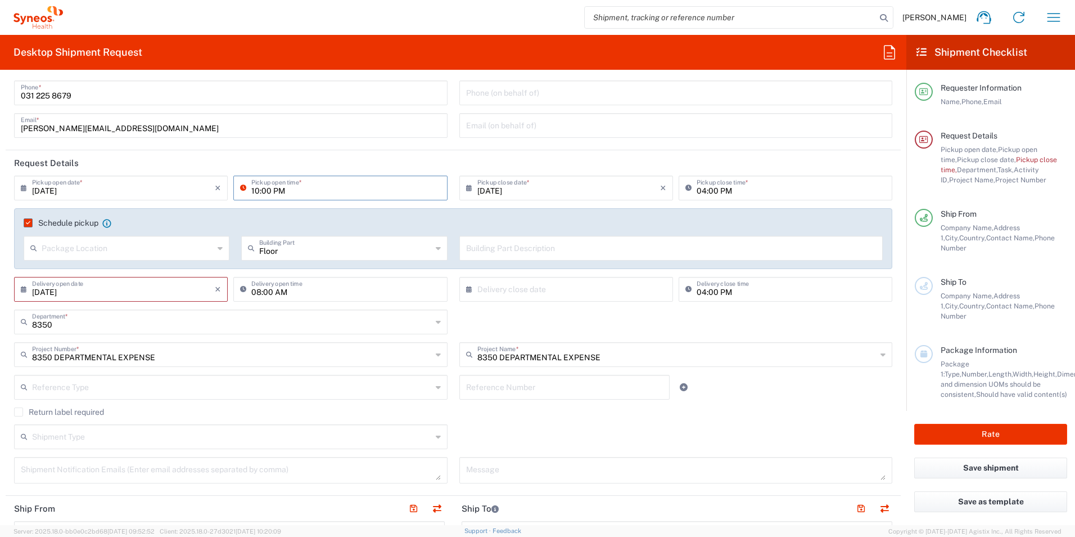
click at [274, 187] on input "10:00 PM" at bounding box center [345, 187] width 189 height 20
click at [283, 191] on input "10:00 PM" at bounding box center [345, 187] width 189 height 20
type input "10:00 AM"
click at [57, 295] on input "[DATE]" at bounding box center [123, 288] width 183 height 20
click at [160, 356] on span "12" at bounding box center [156, 359] width 16 height 16
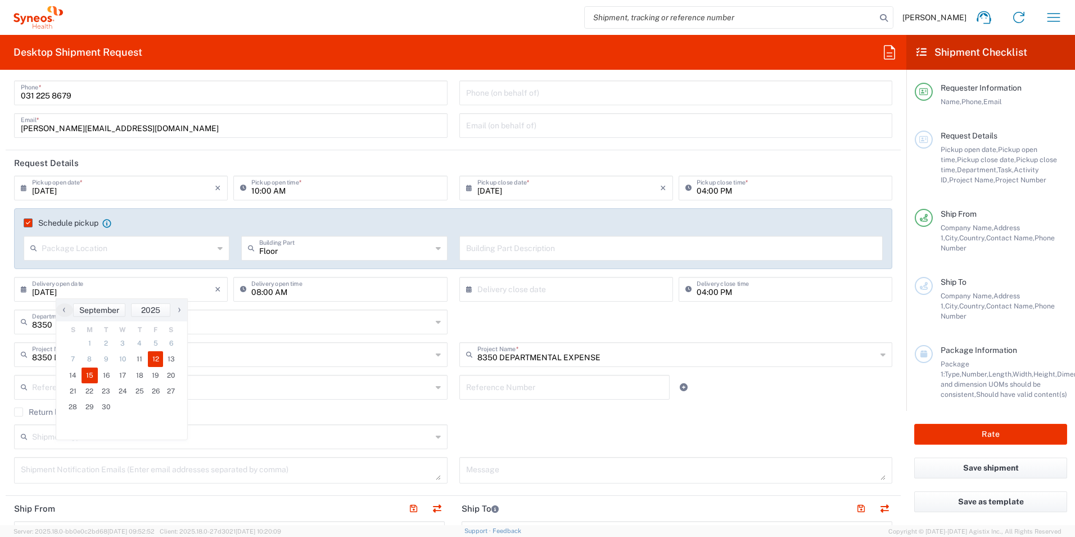
type input "[DATE]"
click at [501, 292] on input "text" at bounding box center [568, 288] width 183 height 20
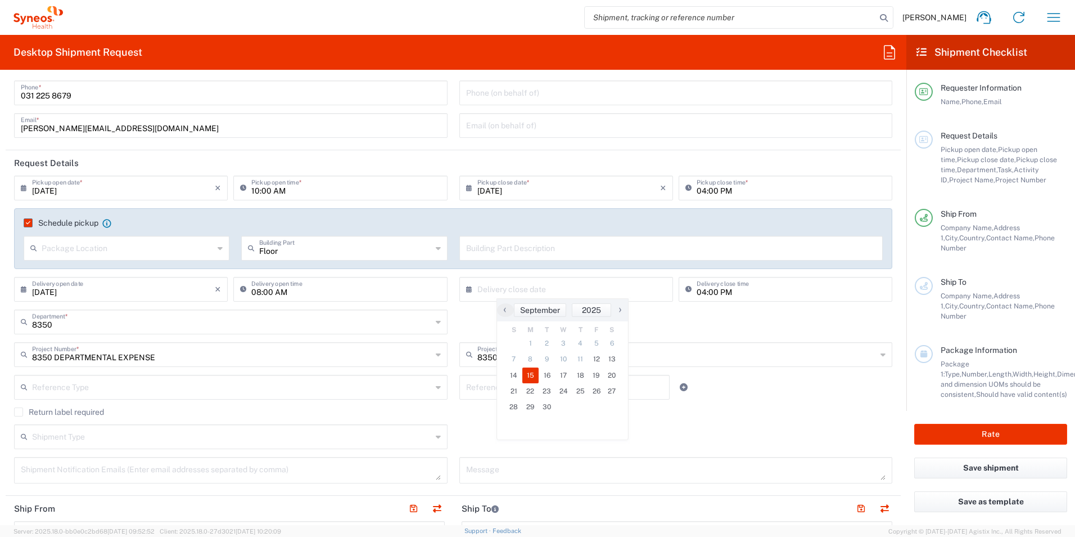
click at [531, 378] on span "15" at bounding box center [530, 375] width 17 height 16
type input "[DATE]"
click at [711, 308] on div "04:00 PM Delivery close time" at bounding box center [785, 293] width 219 height 33
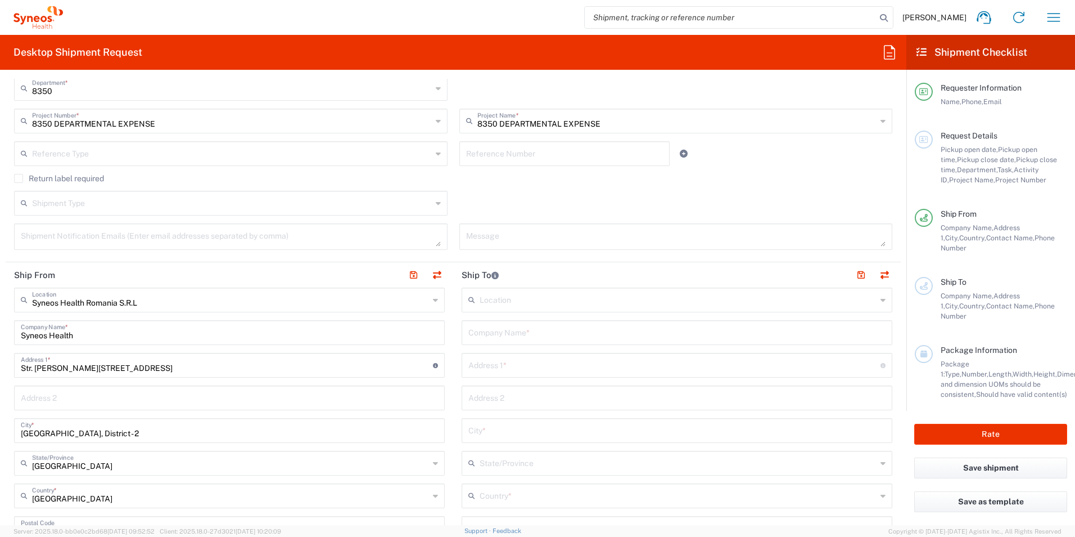
scroll to position [281, 0]
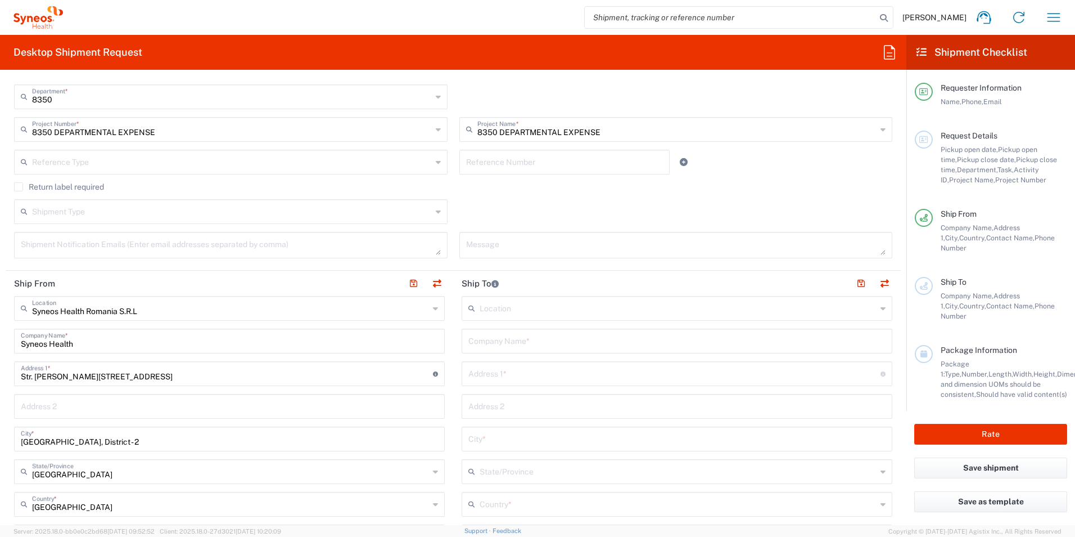
click at [501, 345] on input "text" at bounding box center [676, 340] width 417 height 20
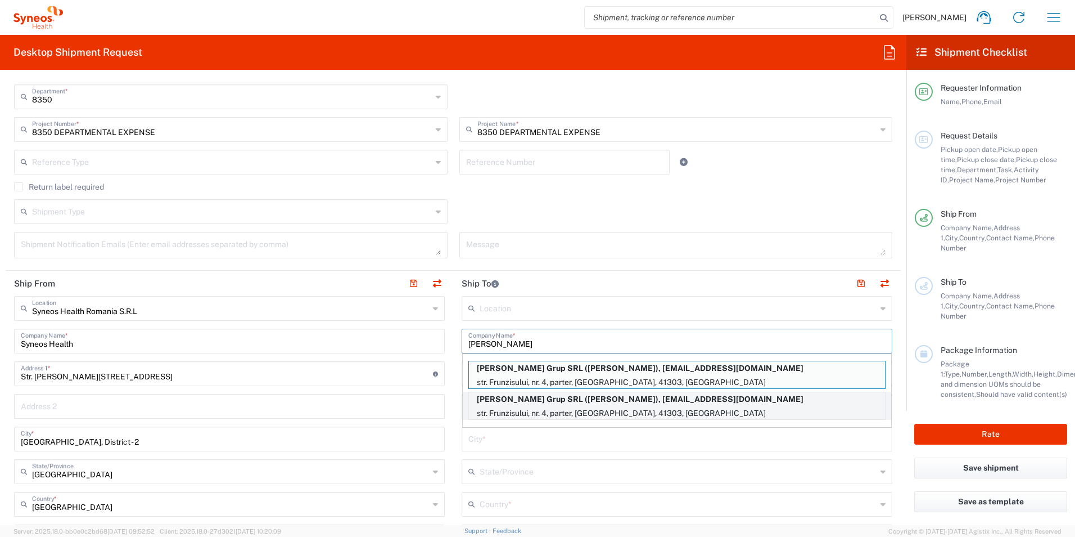
click at [625, 412] on p "str. Frunzisului, nr. 4, parter, [GEOGRAPHIC_DATA], 41303, [GEOGRAPHIC_DATA]" at bounding box center [677, 413] width 416 height 14
type input "[PERSON_NAME] Grup SRL"
type input "str. Frunzisului, nr. 4"
type input "parter"
type input "Bucuresti"
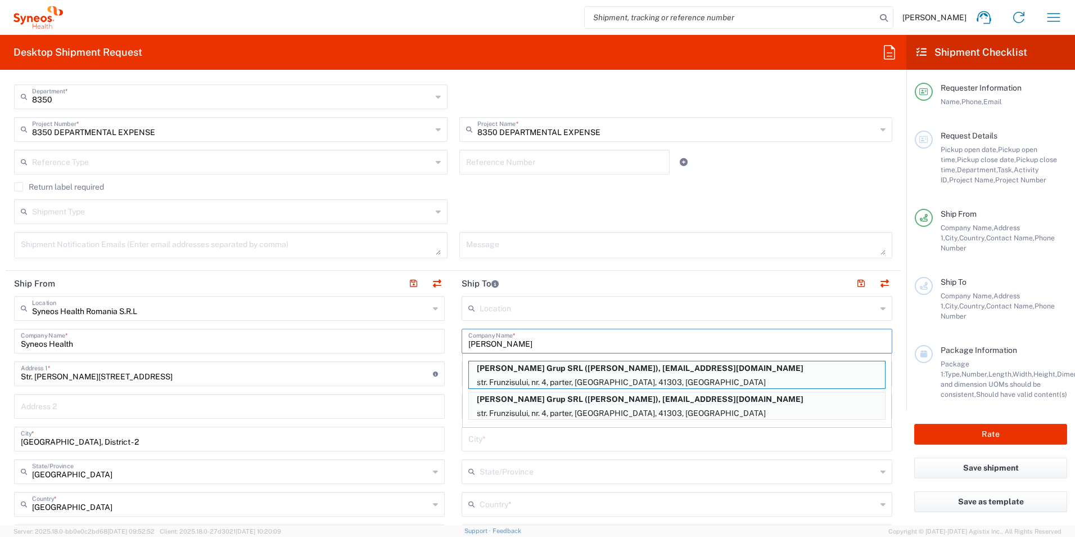
type input "41303"
type input "[PERSON_NAME]"
type input "751291825"
type input "[EMAIL_ADDRESS][DOMAIN_NAME]"
type input "Sender/Shipper"
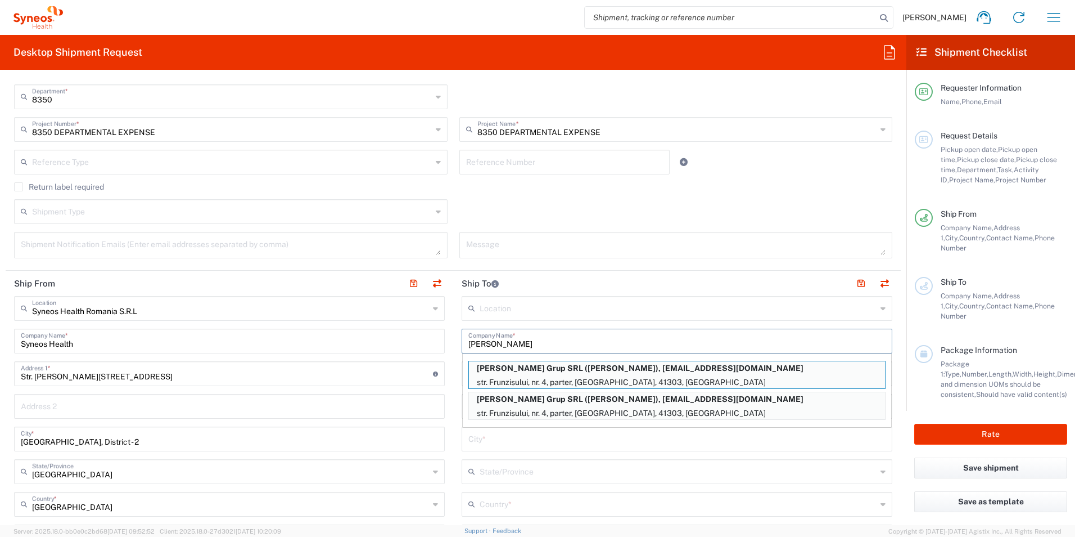
type input "Sender/Shipper"
type input "Delivery Duty Paid"
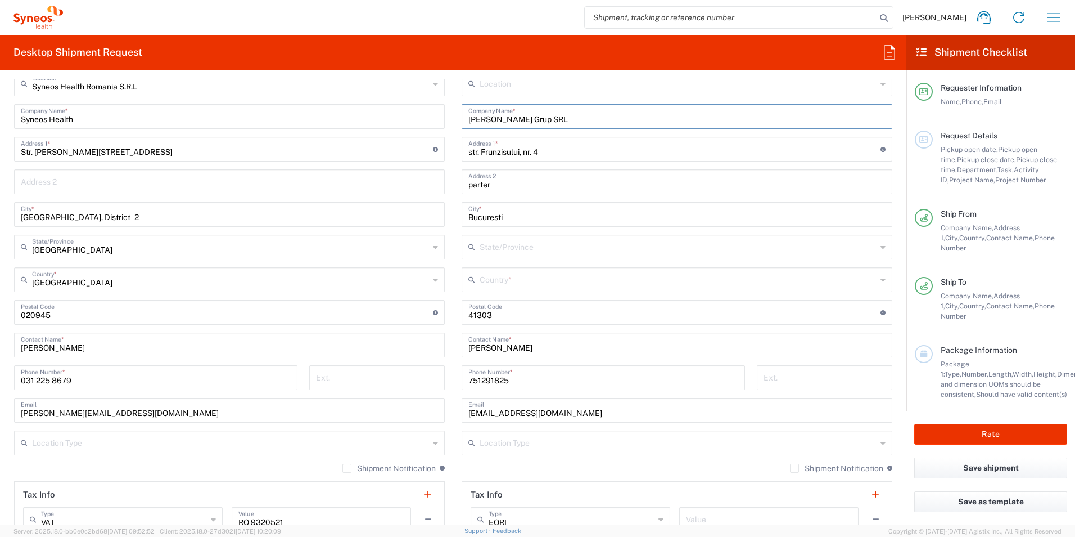
scroll to position [506, 0]
click at [519, 277] on input "text" at bounding box center [678, 278] width 397 height 20
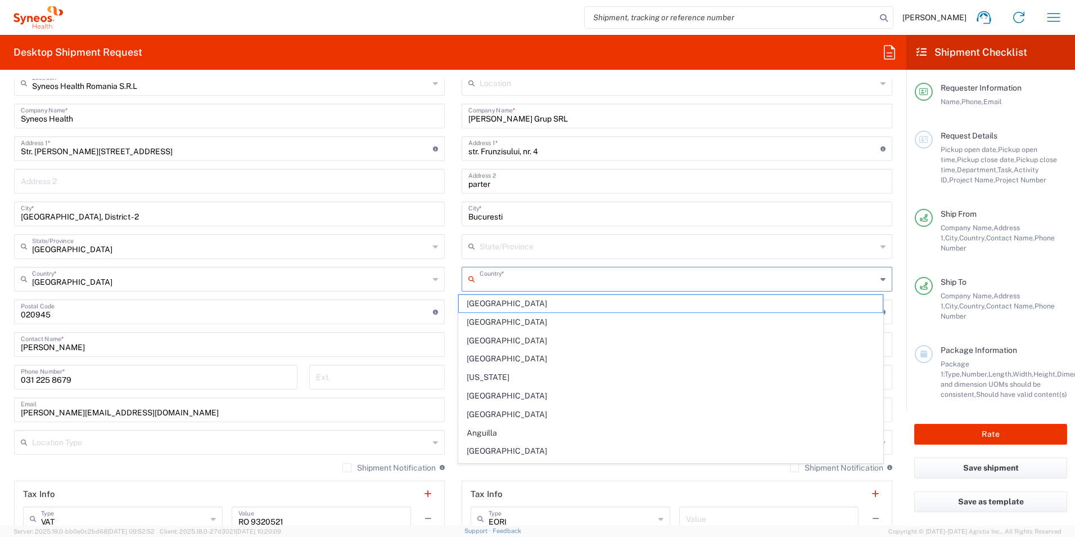
type input "[GEOGRAPHIC_DATA]"
click at [569, 125] on input "[PERSON_NAME] Grup SRL" at bounding box center [676, 115] width 417 height 20
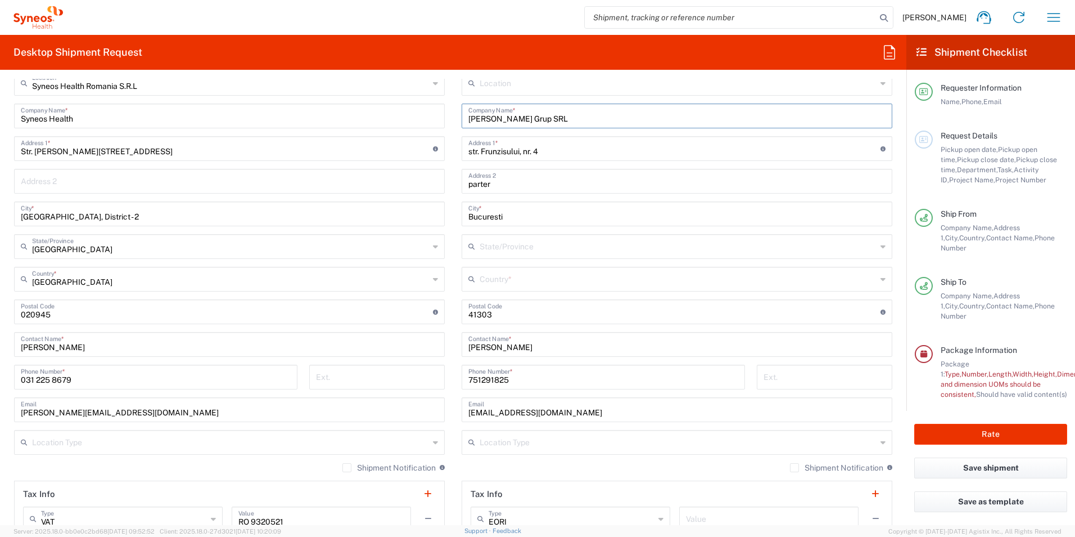
click at [530, 277] on input "text" at bounding box center [678, 278] width 397 height 20
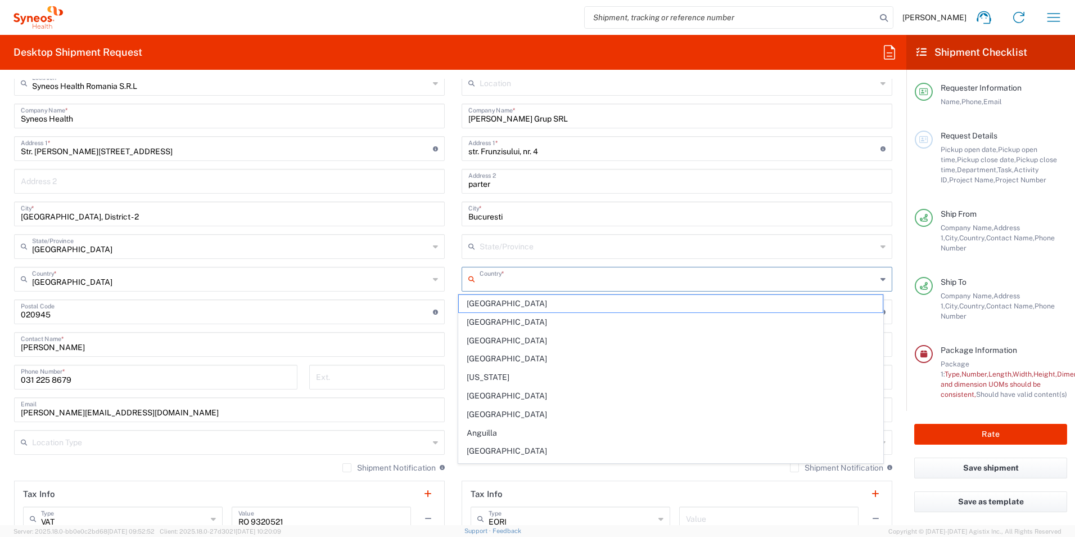
type input "E"
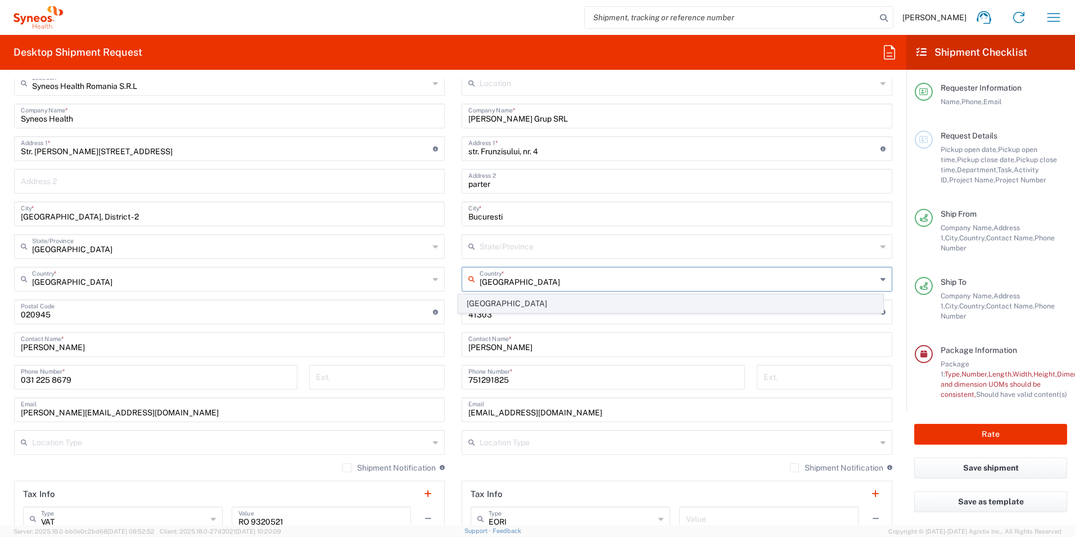
type input "[GEOGRAPHIC_DATA]"
click at [477, 305] on span "[GEOGRAPHIC_DATA]" at bounding box center [671, 303] width 425 height 17
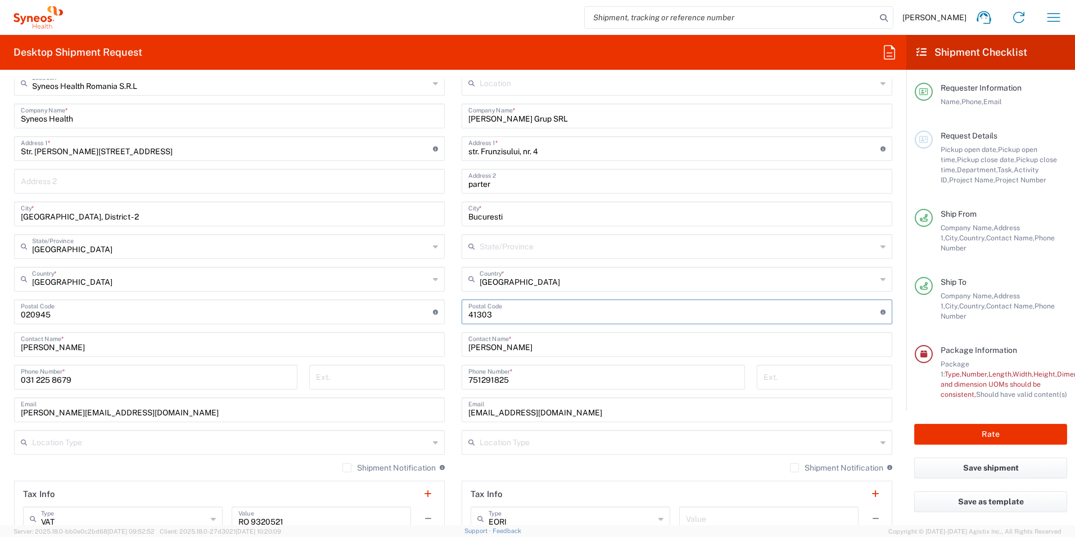
click at [539, 310] on input "undefined" at bounding box center [674, 311] width 412 height 20
click at [560, 247] on input "text" at bounding box center [678, 246] width 397 height 20
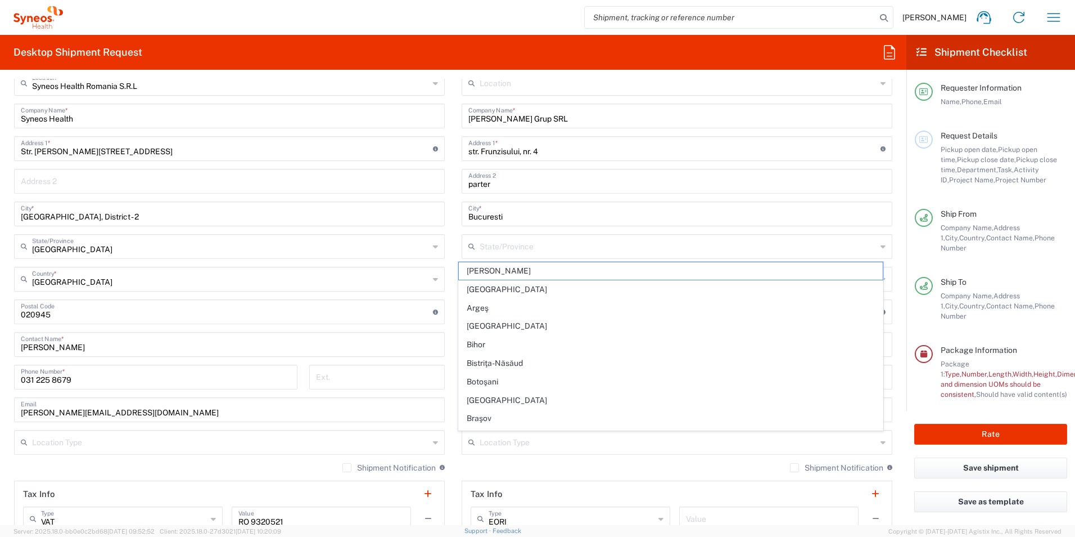
click at [800, 490] on header "Tax Info" at bounding box center [677, 493] width 430 height 25
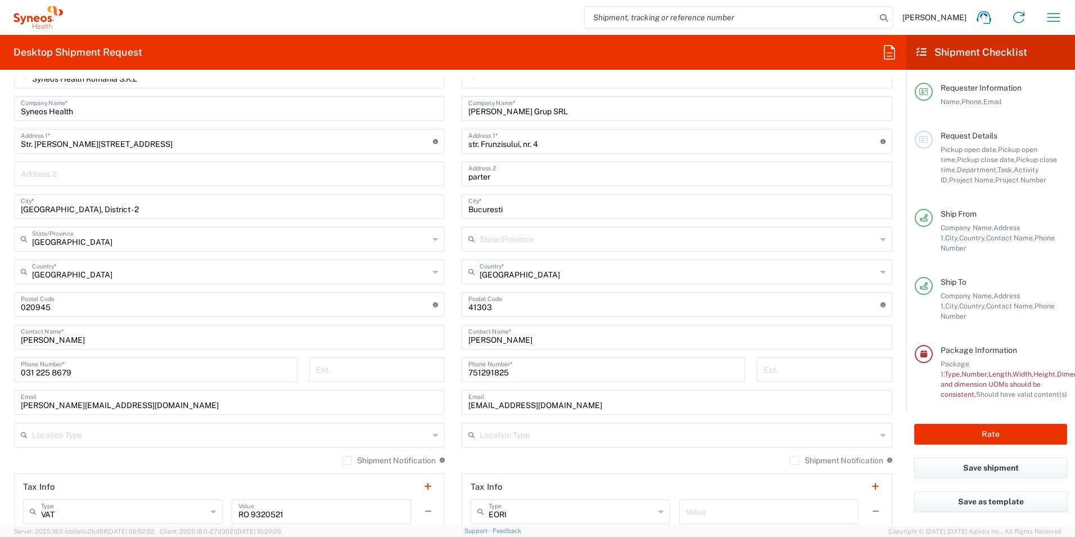
scroll to position [450, 0]
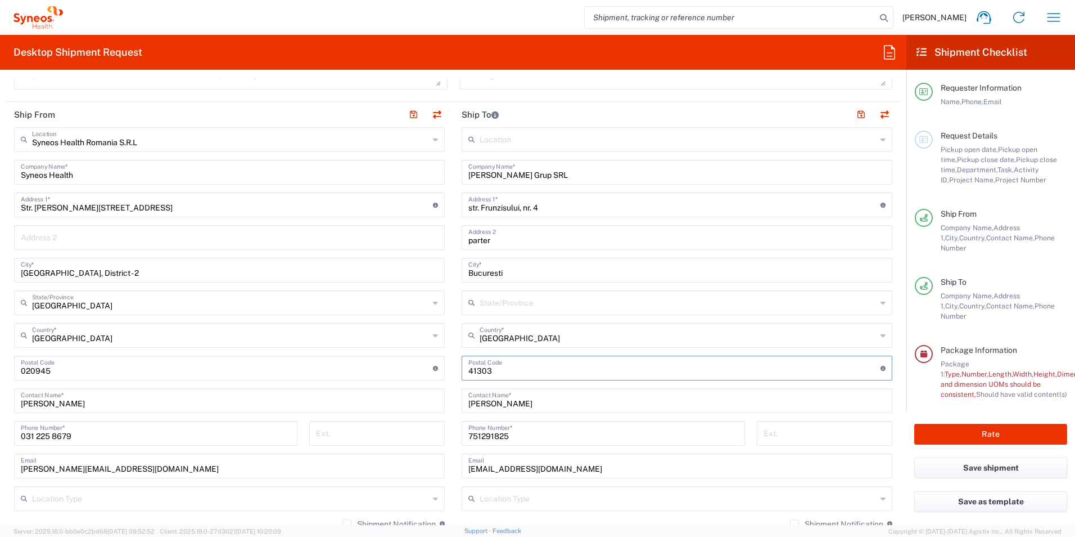
drag, startPoint x: 493, startPoint y: 372, endPoint x: 449, endPoint y: 371, distance: 43.9
click at [453, 371] on main "Location [PERSON_NAME] LLC-[GEOGRAPHIC_DATA] [GEOGRAPHIC_DATA] [GEOGRAPHIC_DATA…" at bounding box center [677, 363] width 448 height 472
paste input "040697"
type input "040697"
click at [781, 441] on input "tel" at bounding box center [825, 432] width 122 height 20
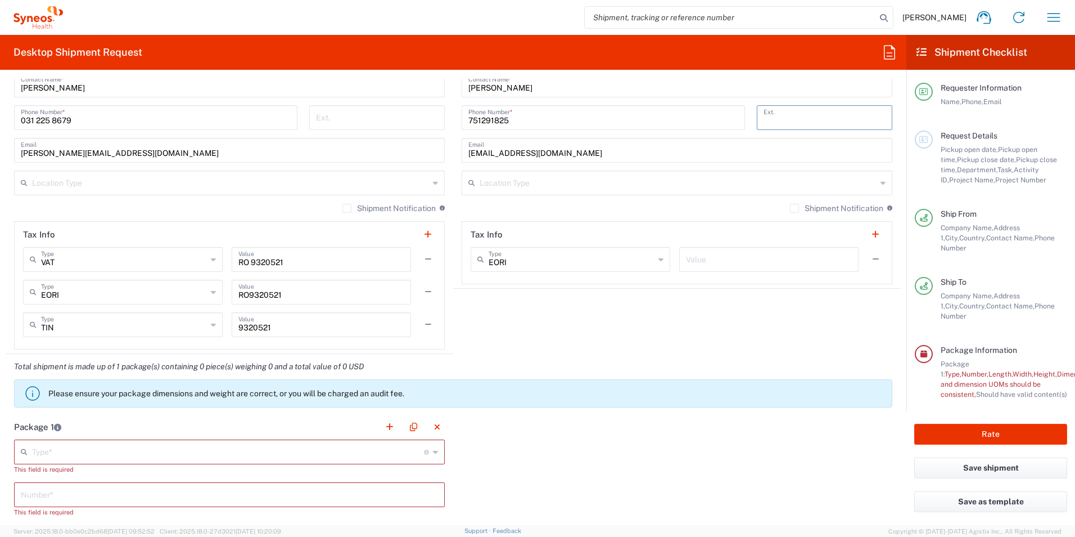
scroll to position [844, 0]
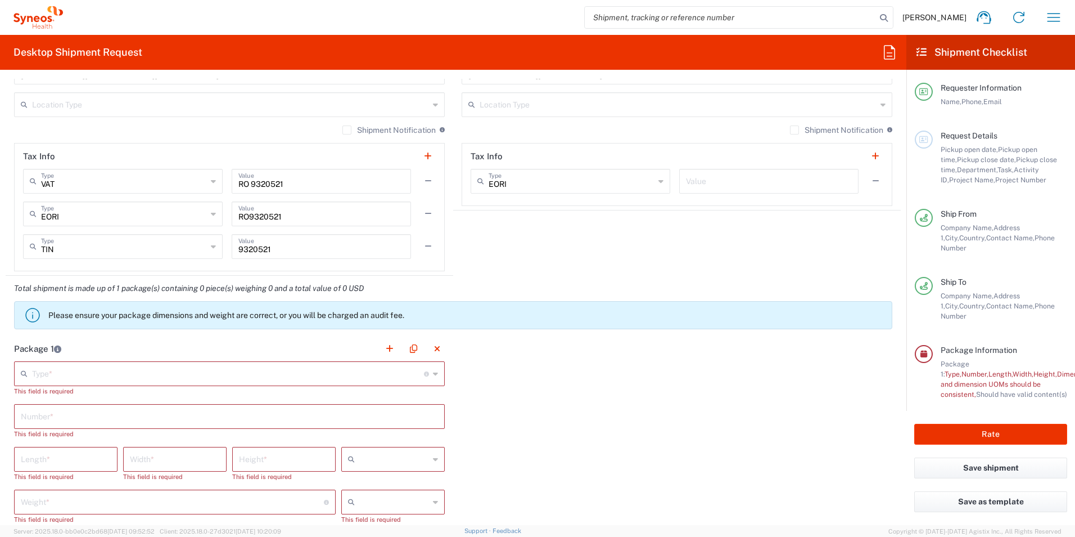
click at [270, 378] on input "text" at bounding box center [228, 373] width 392 height 20
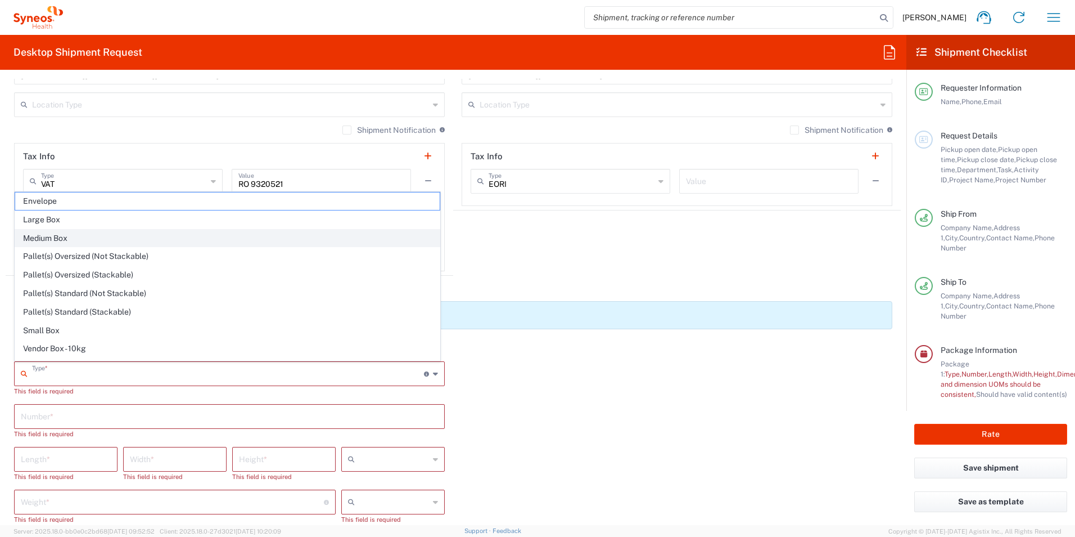
click at [214, 242] on span "Medium Box" at bounding box center [227, 237] width 425 height 17
type input "Medium Box"
type input "13"
type input "11.5"
type input "2.5"
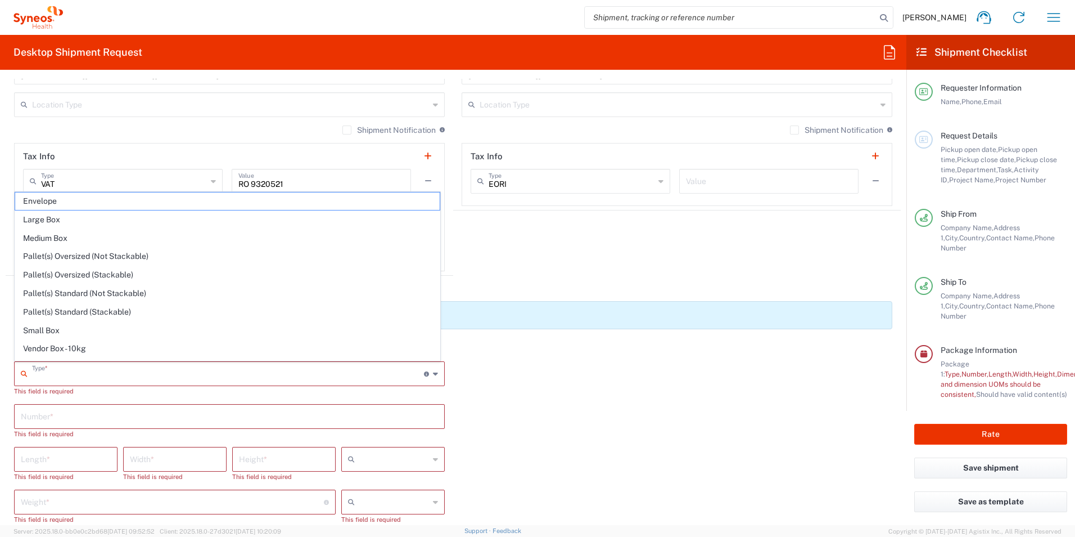
type input "in"
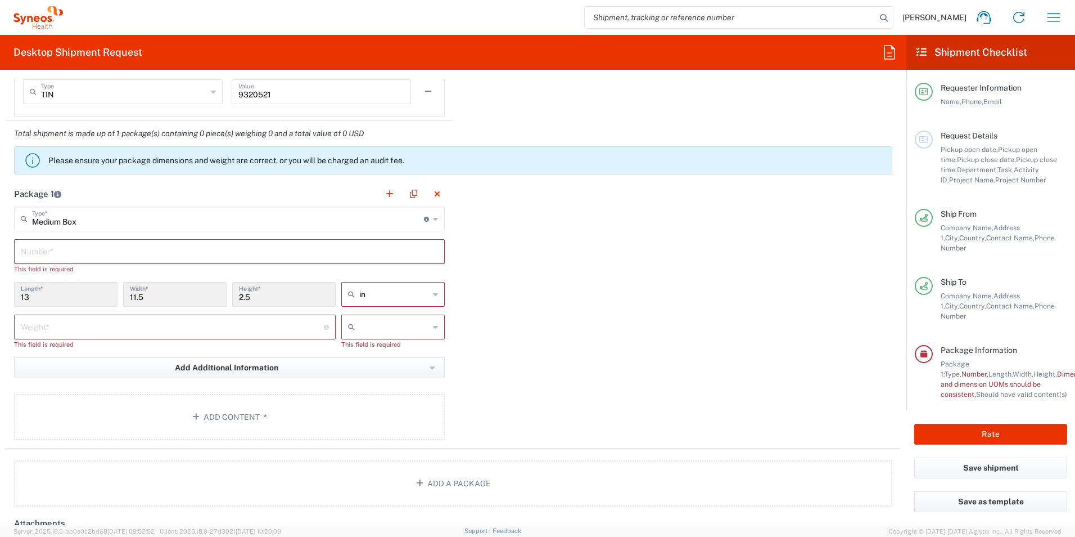
scroll to position [1012, 0]
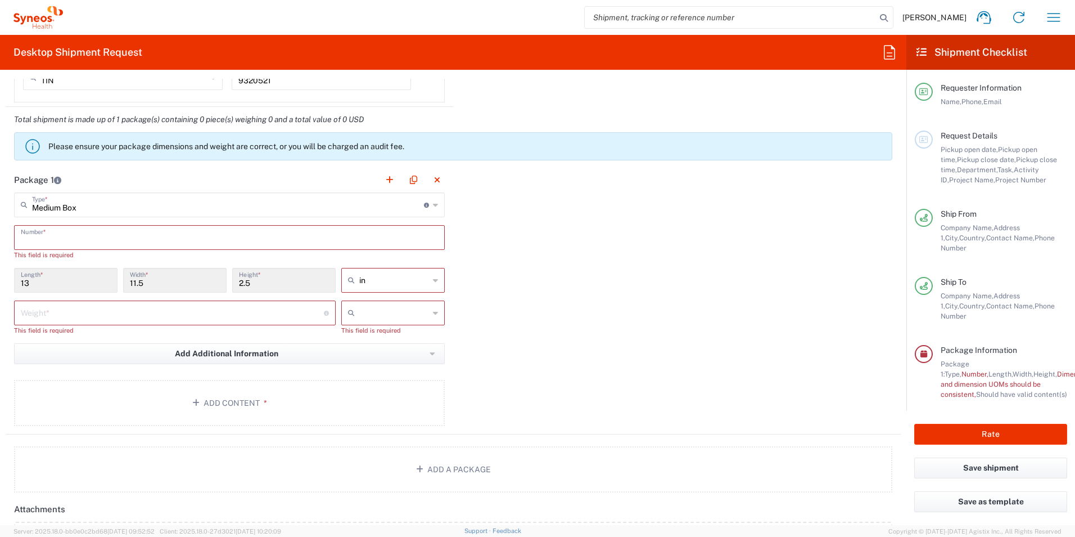
click at [214, 240] on input "text" at bounding box center [229, 237] width 417 height 20
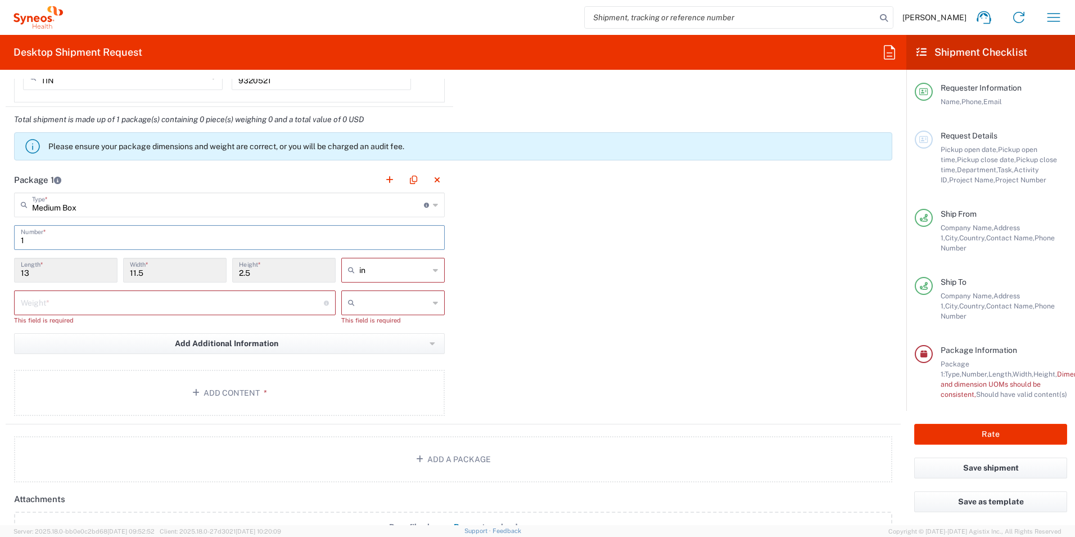
type input "1"
click at [387, 265] on input "text" at bounding box center [394, 270] width 70 height 18
click at [368, 309] on span "cm" at bounding box center [389, 312] width 100 height 17
type input "33.02"
type input "29.21"
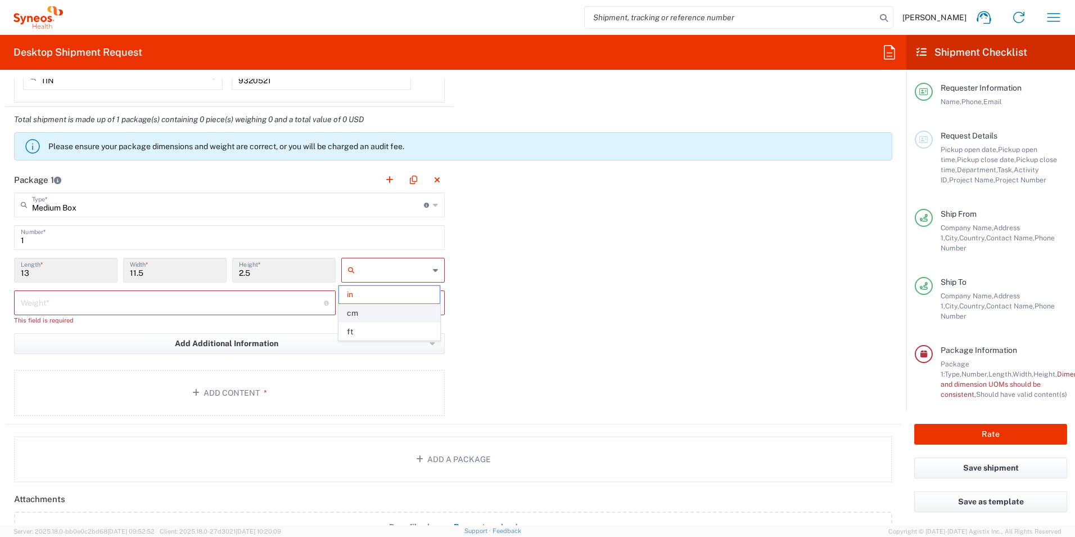
type input "6.35"
type input "cm"
click at [230, 305] on input "number" at bounding box center [172, 302] width 303 height 20
type input "4"
click at [383, 310] on input "text" at bounding box center [394, 303] width 70 height 18
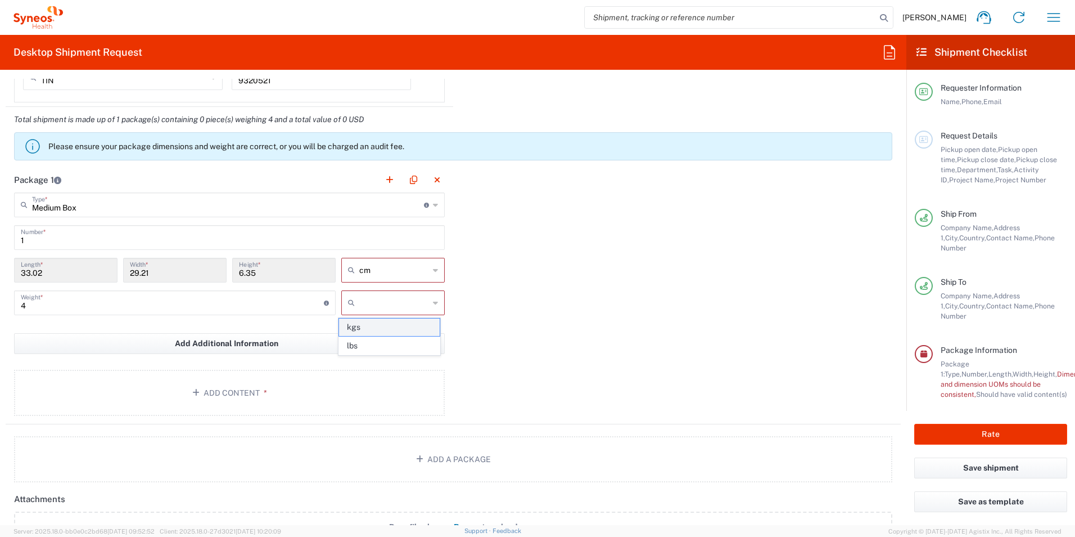
click at [377, 330] on span "kgs" at bounding box center [389, 326] width 100 height 17
type input "kgs"
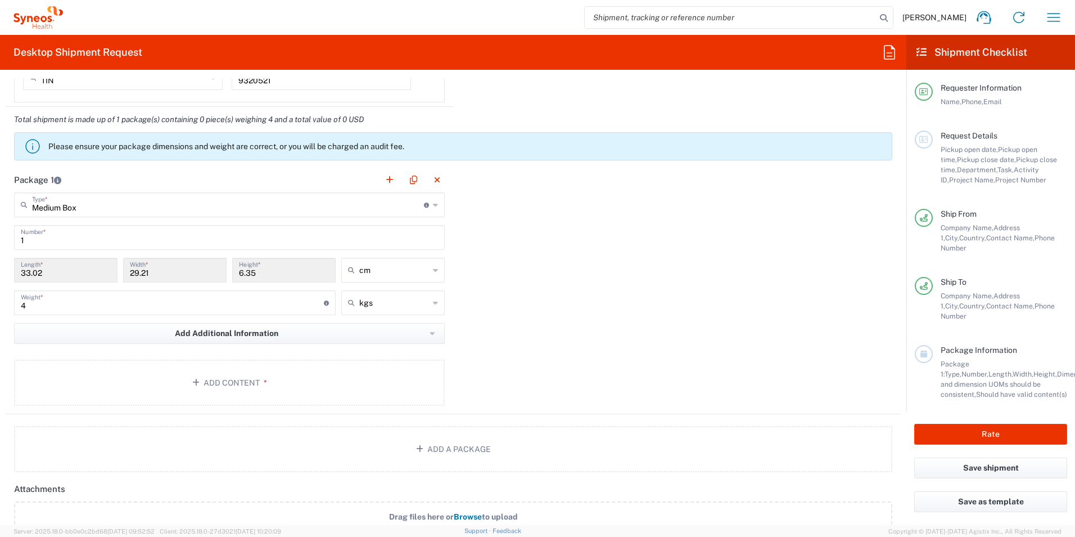
drag, startPoint x: 686, startPoint y: 323, endPoint x: 568, endPoint y: 339, distance: 119.2
click at [687, 323] on div "Package 1 Medium Box Type * Material used to package goods Envelope Large Box M…" at bounding box center [453, 290] width 895 height 247
click at [218, 382] on button "Add Content *" at bounding box center [229, 382] width 431 height 46
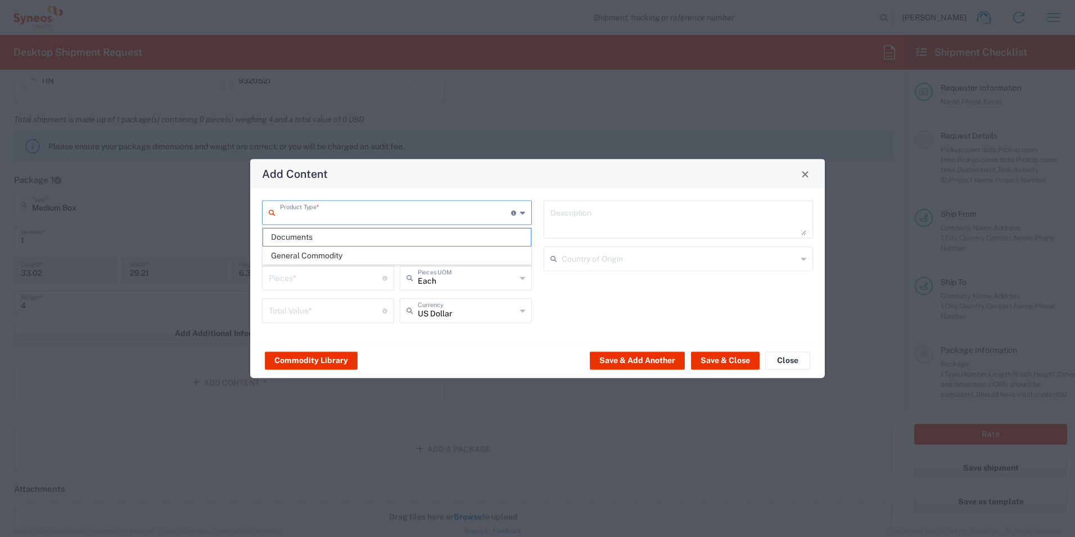
click at [352, 214] on input "text" at bounding box center [395, 212] width 231 height 20
click at [343, 233] on span "Documents" at bounding box center [397, 236] width 268 height 17
type input "Documents"
type input "1"
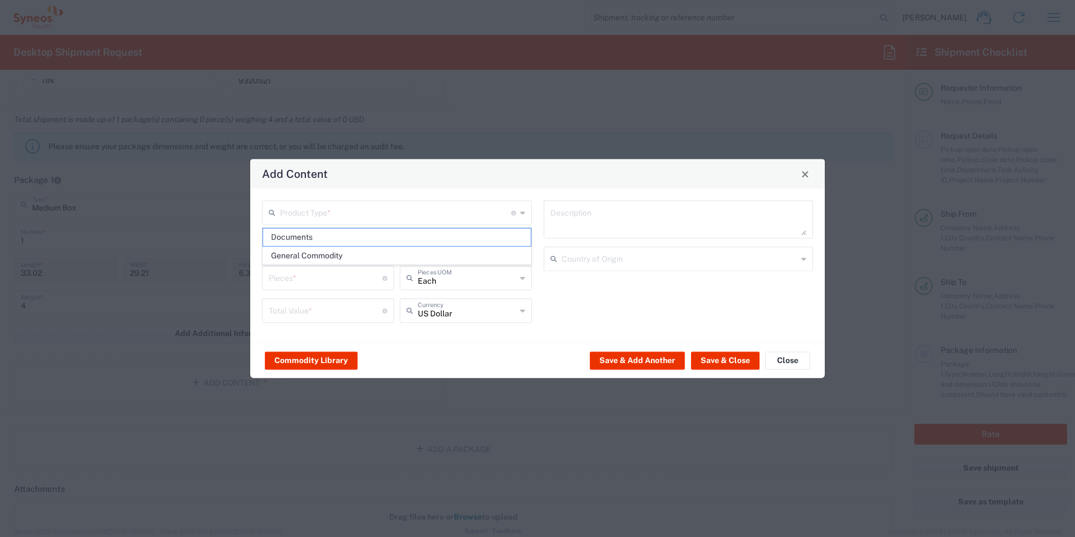
type input "1"
type textarea "Documents"
click at [570, 286] on div "Documents Description Country of Origin" at bounding box center [679, 265] width 282 height 130
click at [719, 359] on button "Save & Close" at bounding box center [725, 360] width 69 height 18
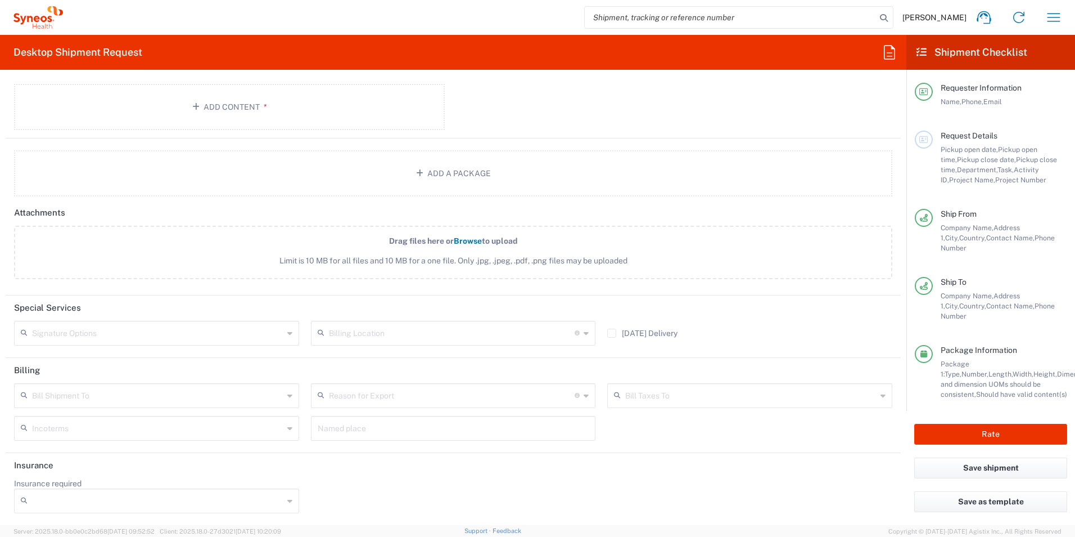
scroll to position [1355, 0]
click at [995, 426] on button "Rate" at bounding box center [990, 433] width 153 height 21
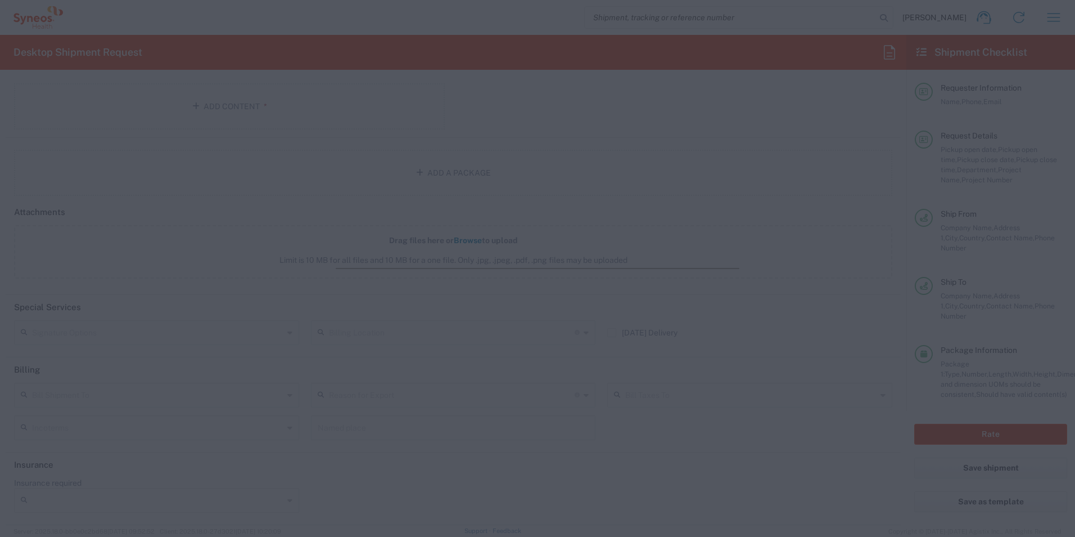
type input "8350 DEPARTMENTAL EXPENSE"
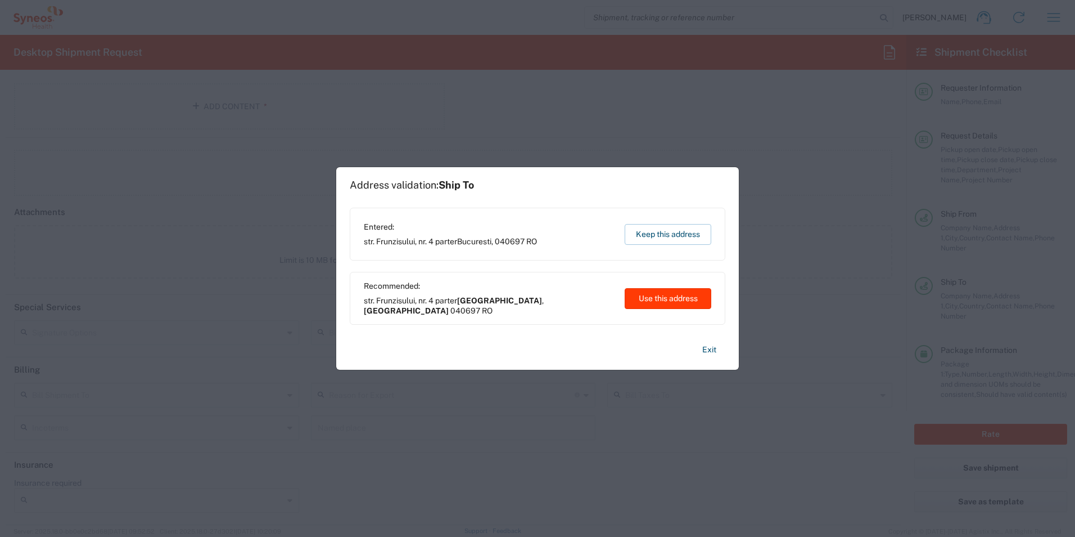
click at [688, 299] on button "Use this address" at bounding box center [668, 298] width 87 height 21
type input "[GEOGRAPHIC_DATA]"
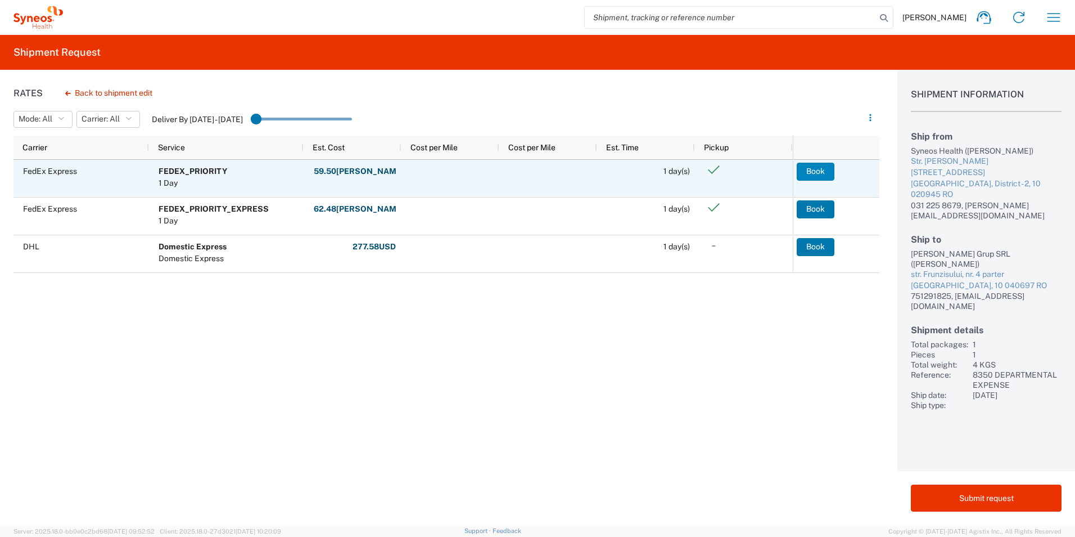
click at [813, 172] on button "Book" at bounding box center [816, 172] width 38 height 18
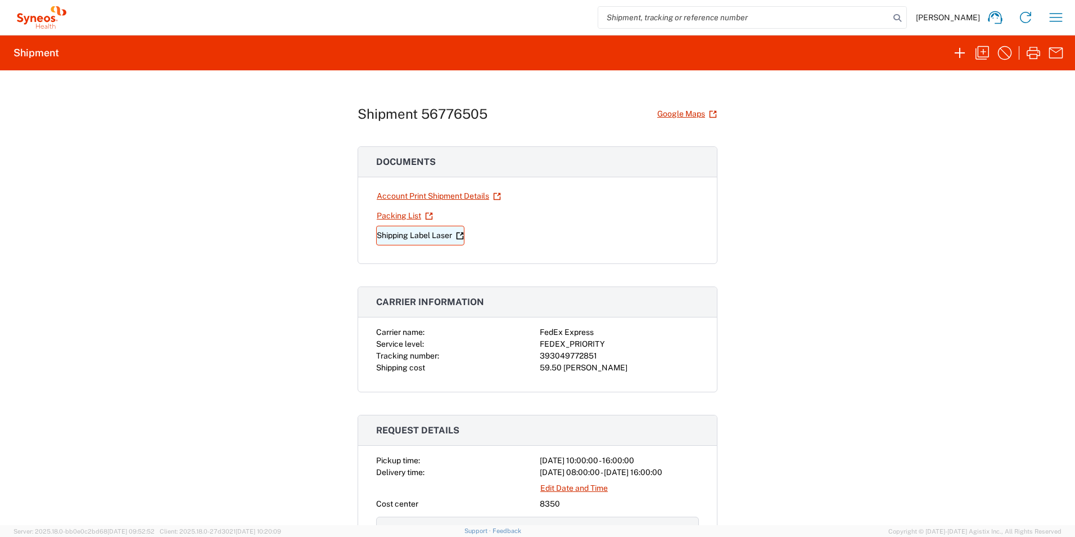
click at [426, 241] on link "Shipping Label Laser" at bounding box center [420, 236] width 88 height 20
